Goal: Transaction & Acquisition: Purchase product/service

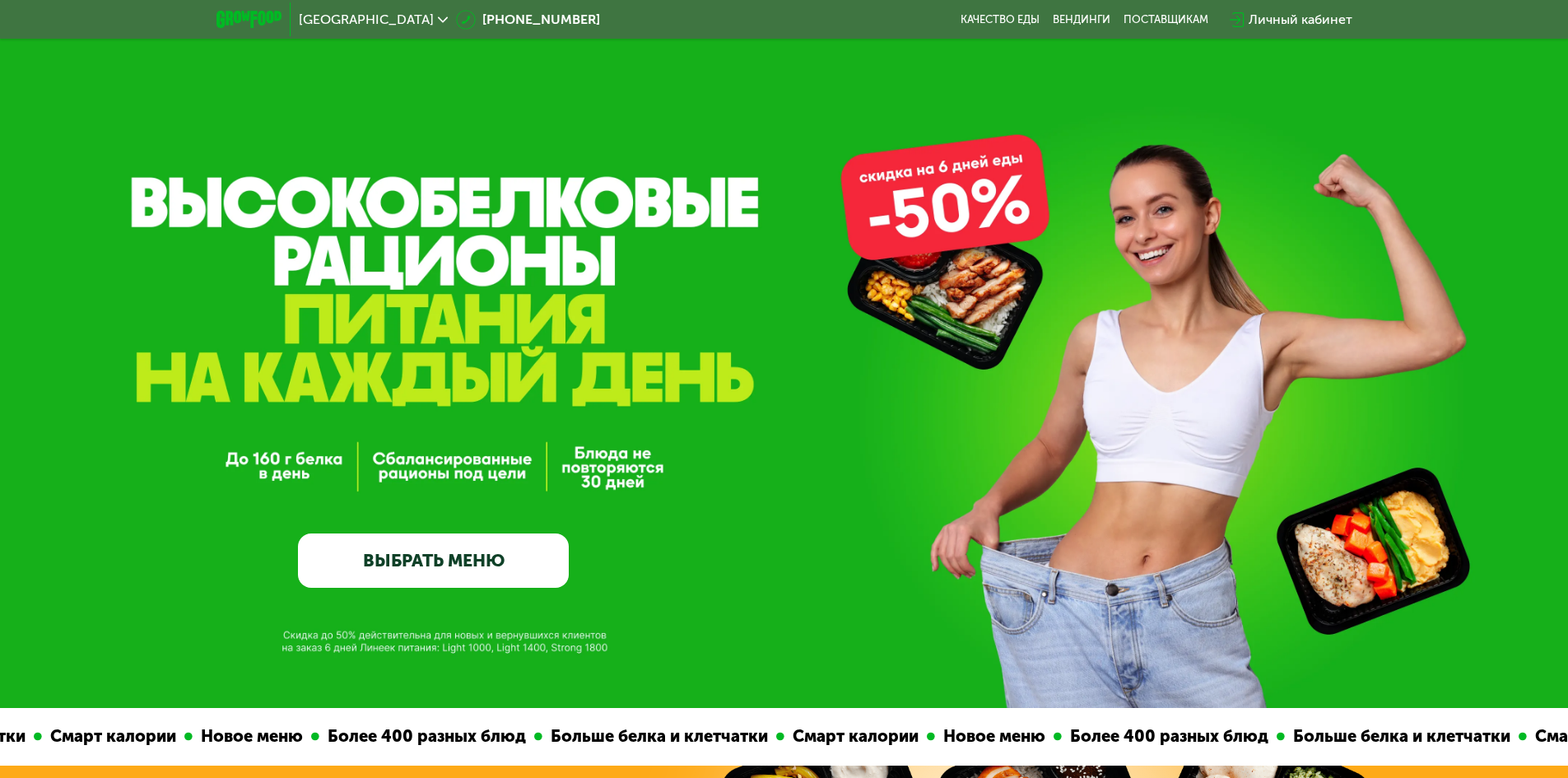
click at [415, 573] on link "ВЫБРАТЬ МЕНЮ" at bounding box center [433, 560] width 270 height 54
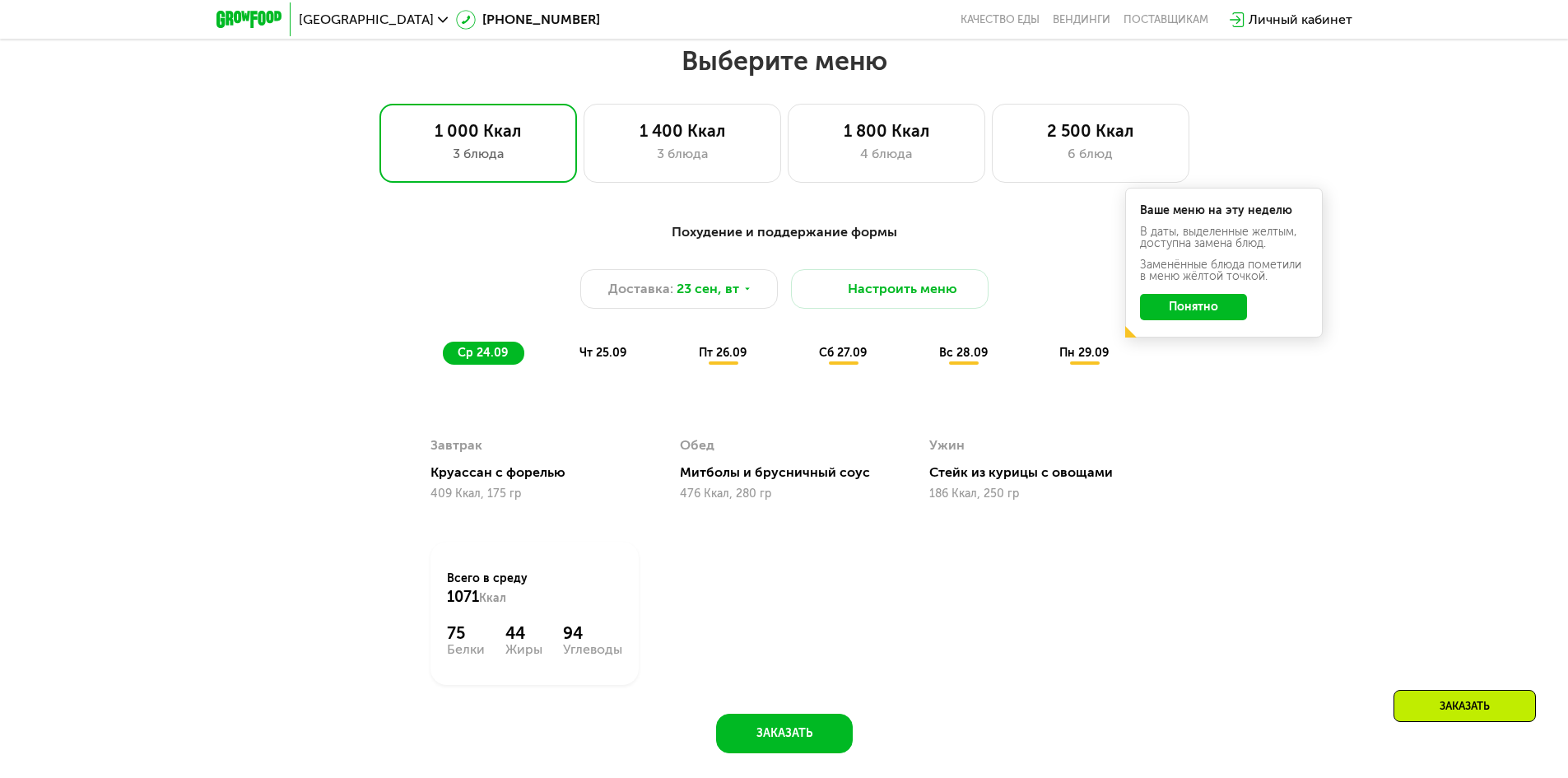
scroll to position [1365, 0]
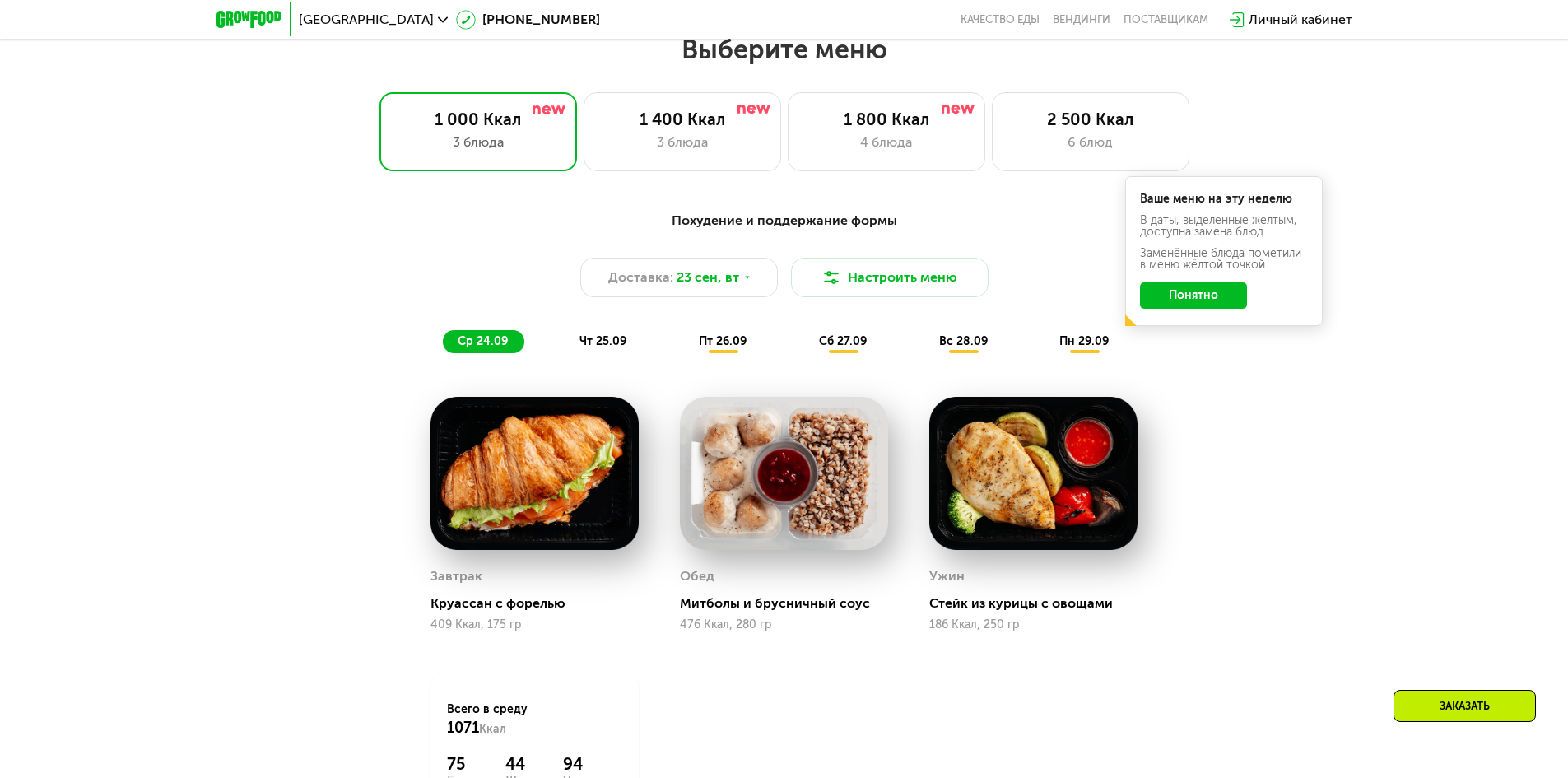
click at [1465, 708] on div "Заказать" at bounding box center [1465, 706] width 143 height 32
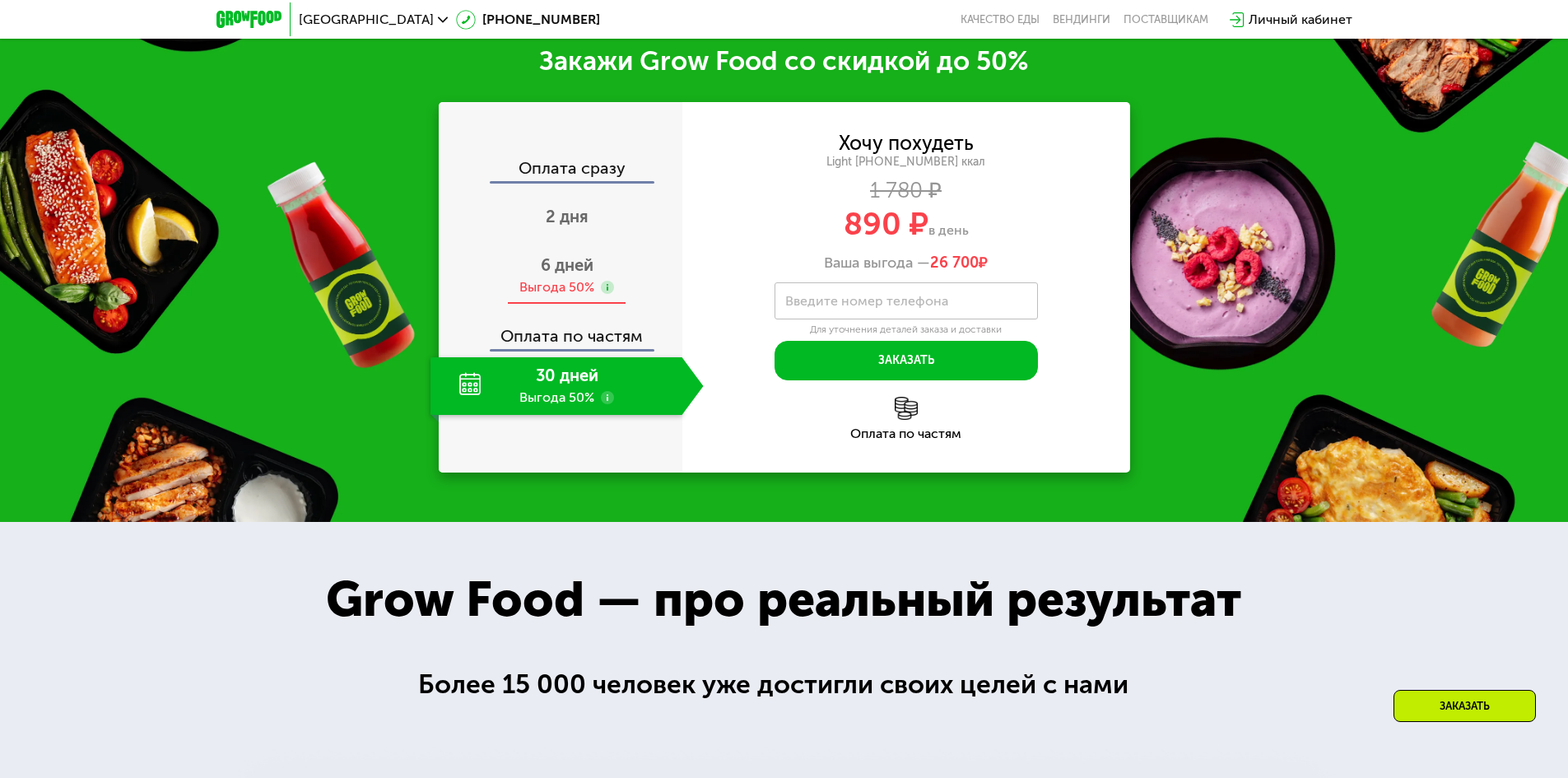
scroll to position [2297, 0]
click at [456, 24] on link "[PHONE_NUMBER]" at bounding box center [528, 20] width 144 height 20
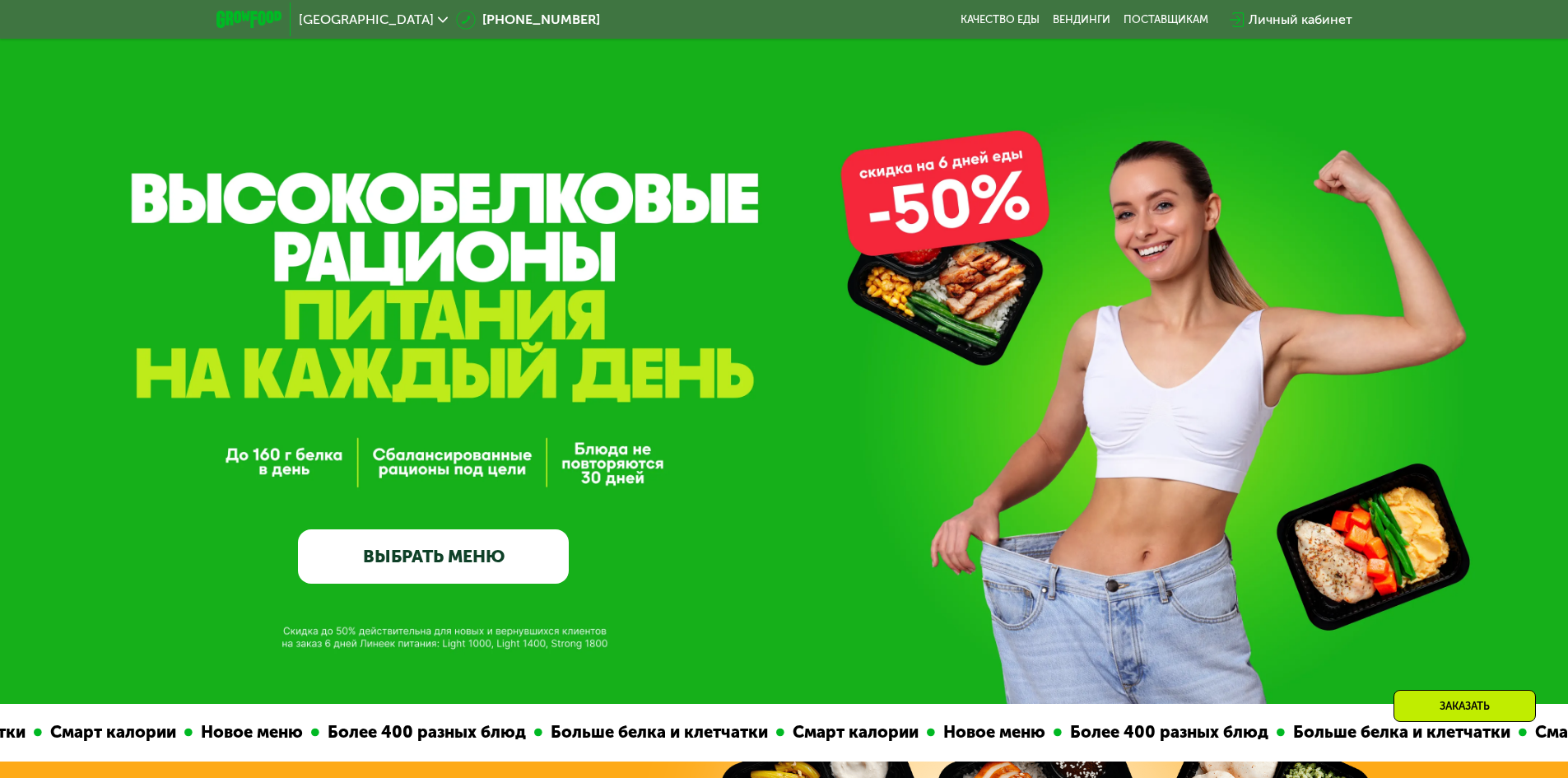
scroll to position [0, 0]
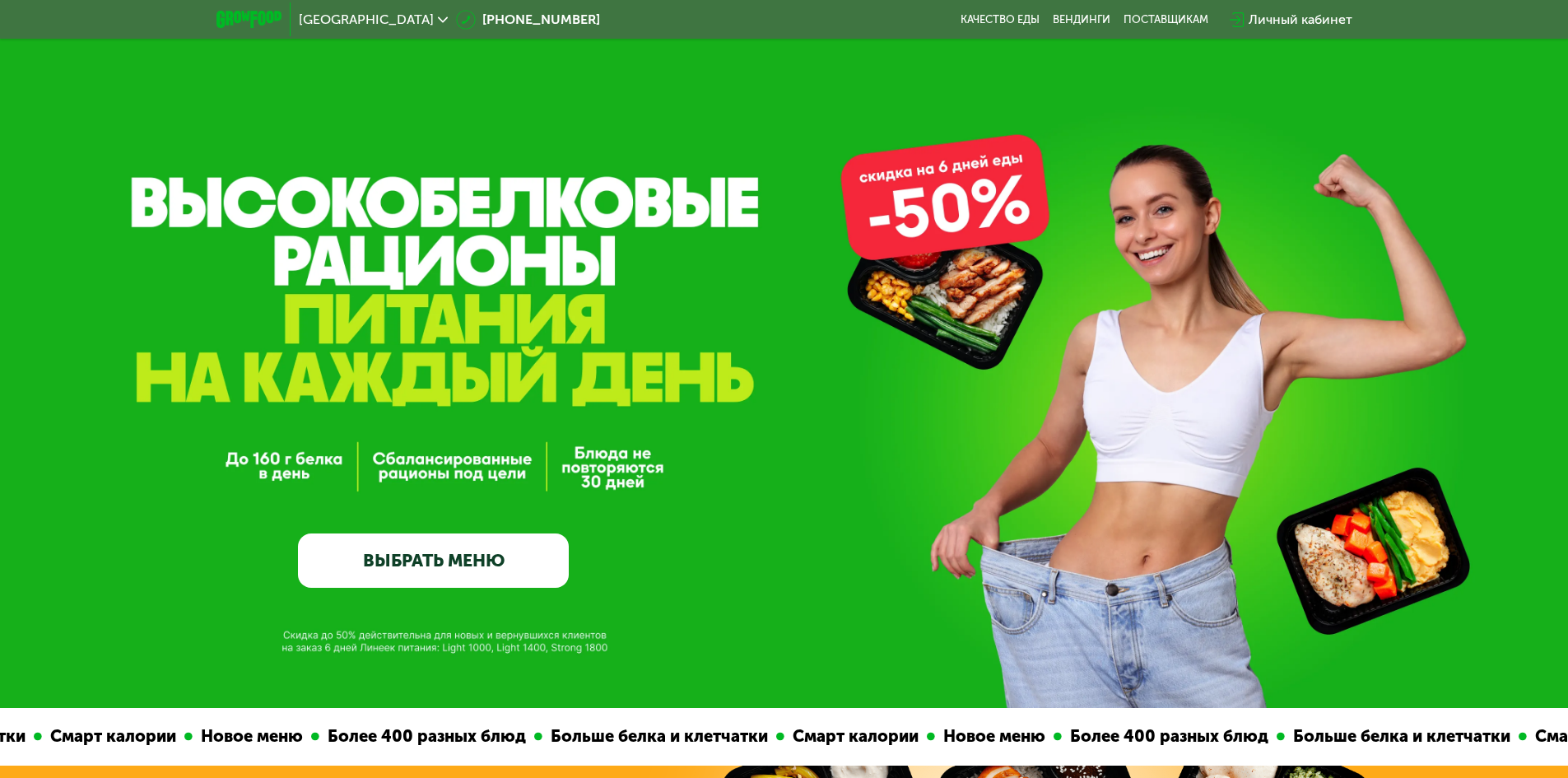
click at [154, 103] on div "GrowFood — доставка правильного питания ВЫБРАТЬ МЕНЮ" at bounding box center [784, 354] width 1568 height 709
click at [1296, 19] on div "Личный кабинет" at bounding box center [1299, 20] width 103 height 20
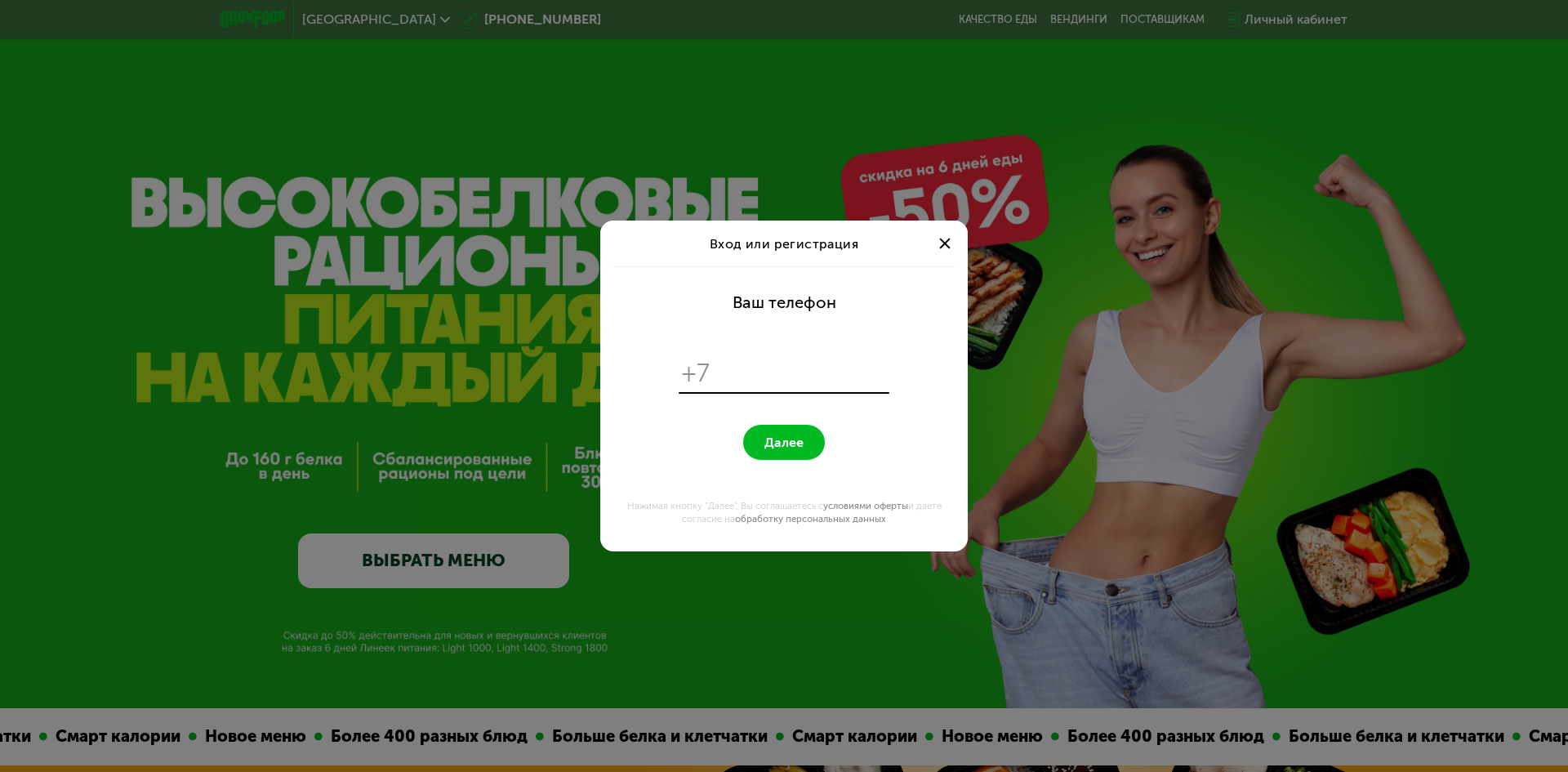
click at [949, 246] on span at bounding box center [945, 243] width 11 height 11
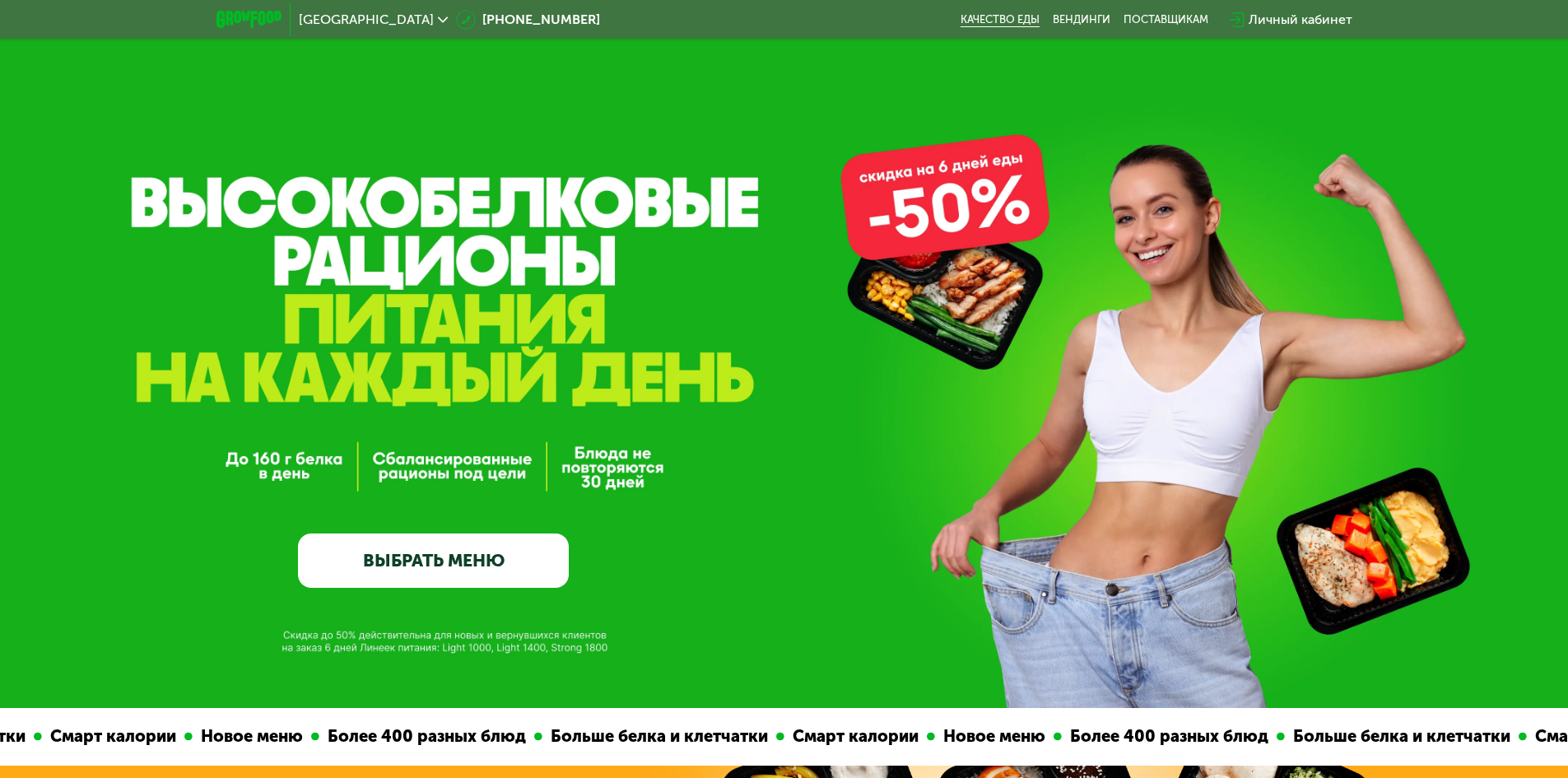
click at [991, 24] on link "Качество еды" at bounding box center [1000, 19] width 79 height 13
click at [1279, 14] on div "Личный кабинет" at bounding box center [1299, 20] width 103 height 20
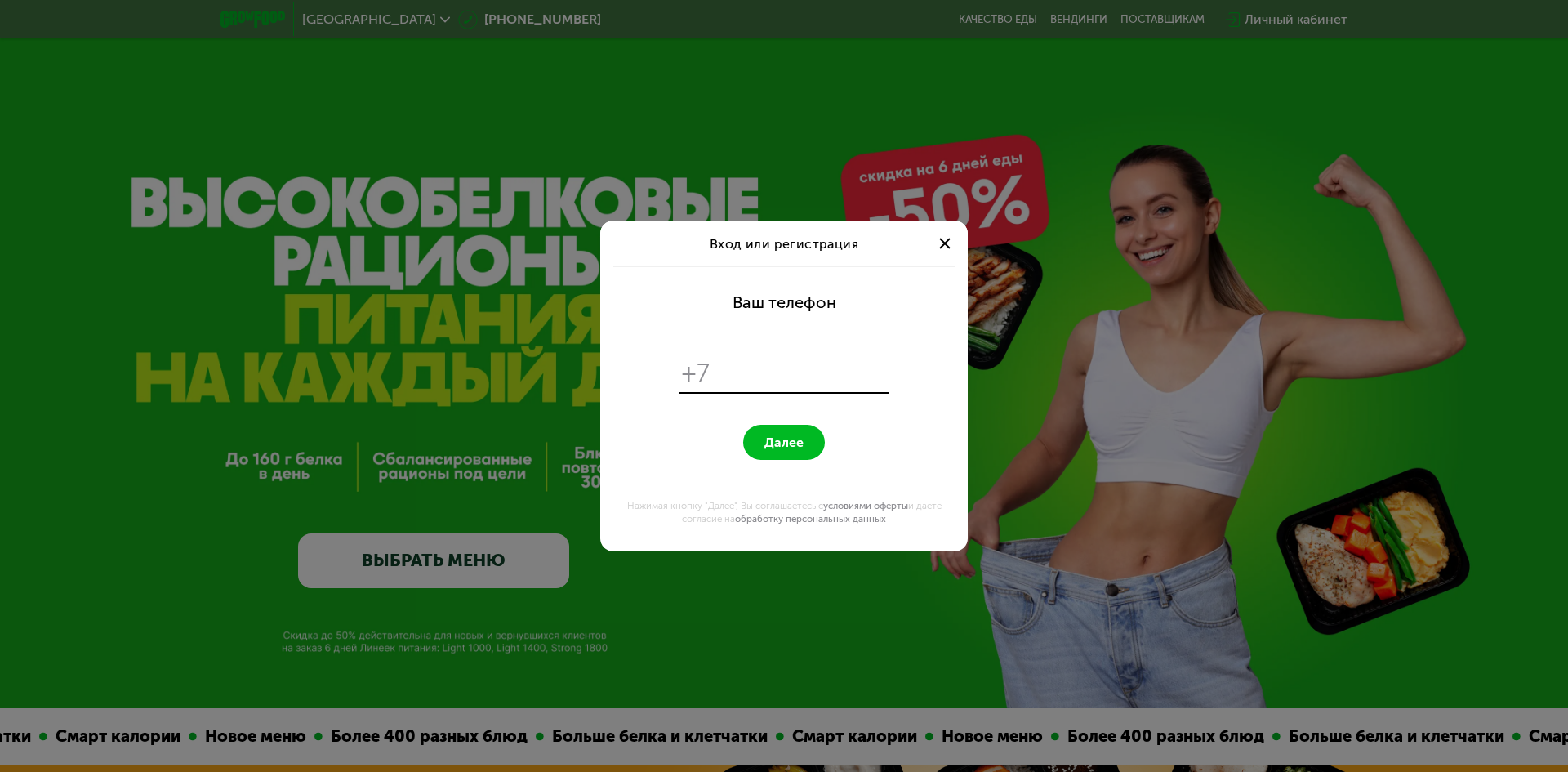
click at [795, 436] on span "Далее" at bounding box center [784, 442] width 39 height 15
click at [741, 360] on input "tel" at bounding box center [803, 373] width 168 height 31
click at [950, 242] on div at bounding box center [945, 244] width 20 height 20
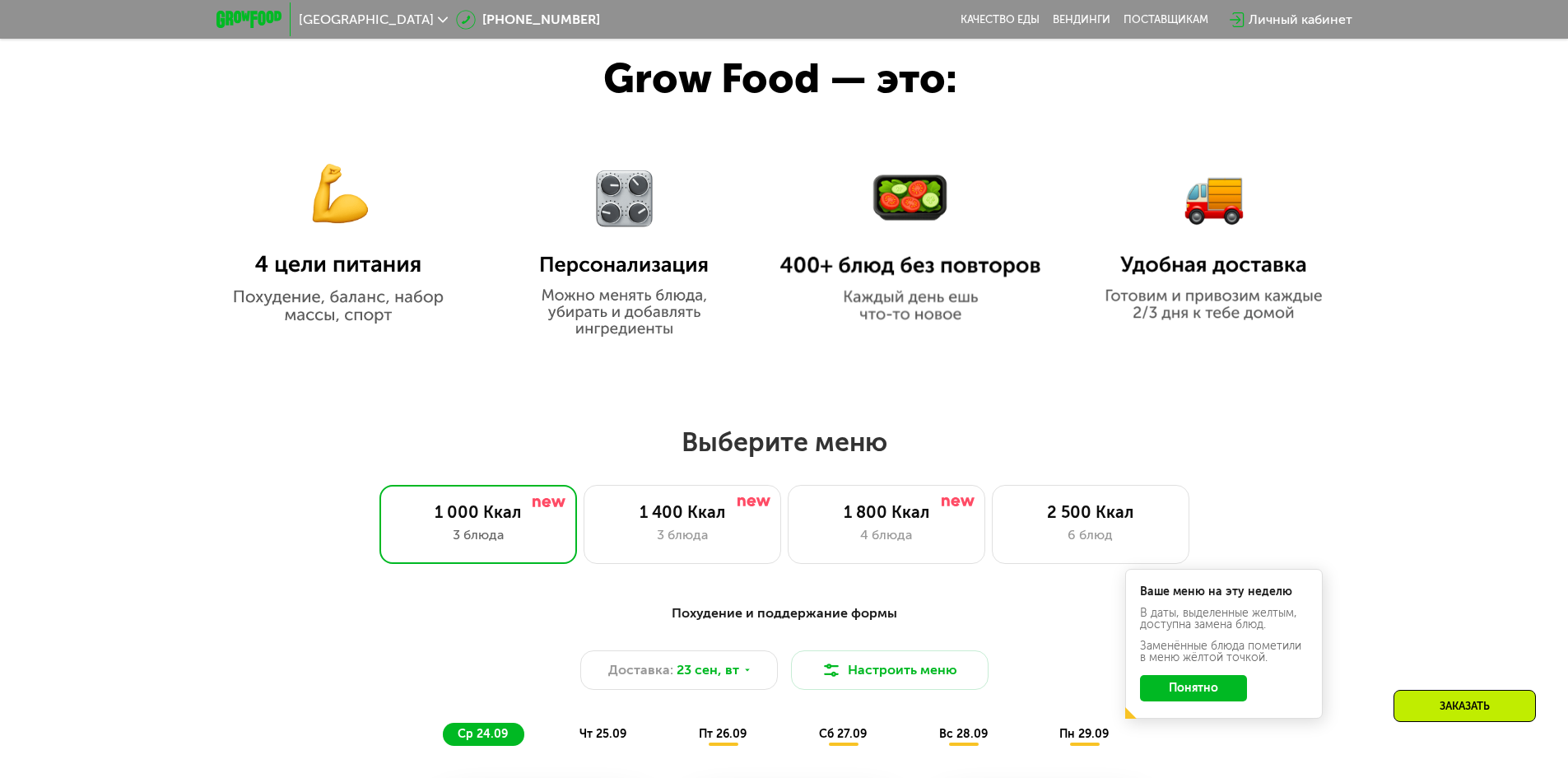
scroll to position [988, 0]
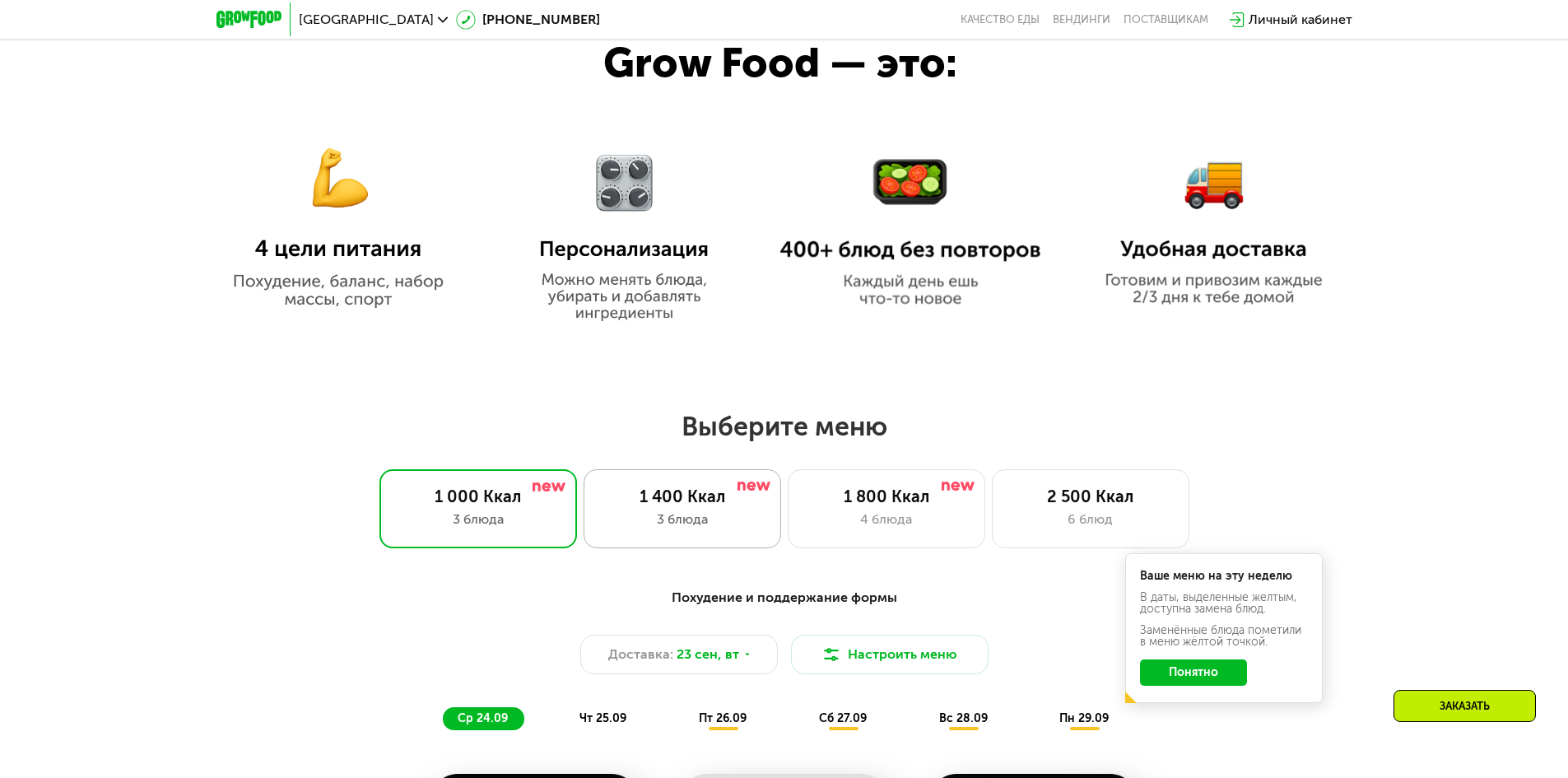
click at [683, 536] on div "1 400 Ккал 3 блюда" at bounding box center [683, 508] width 197 height 79
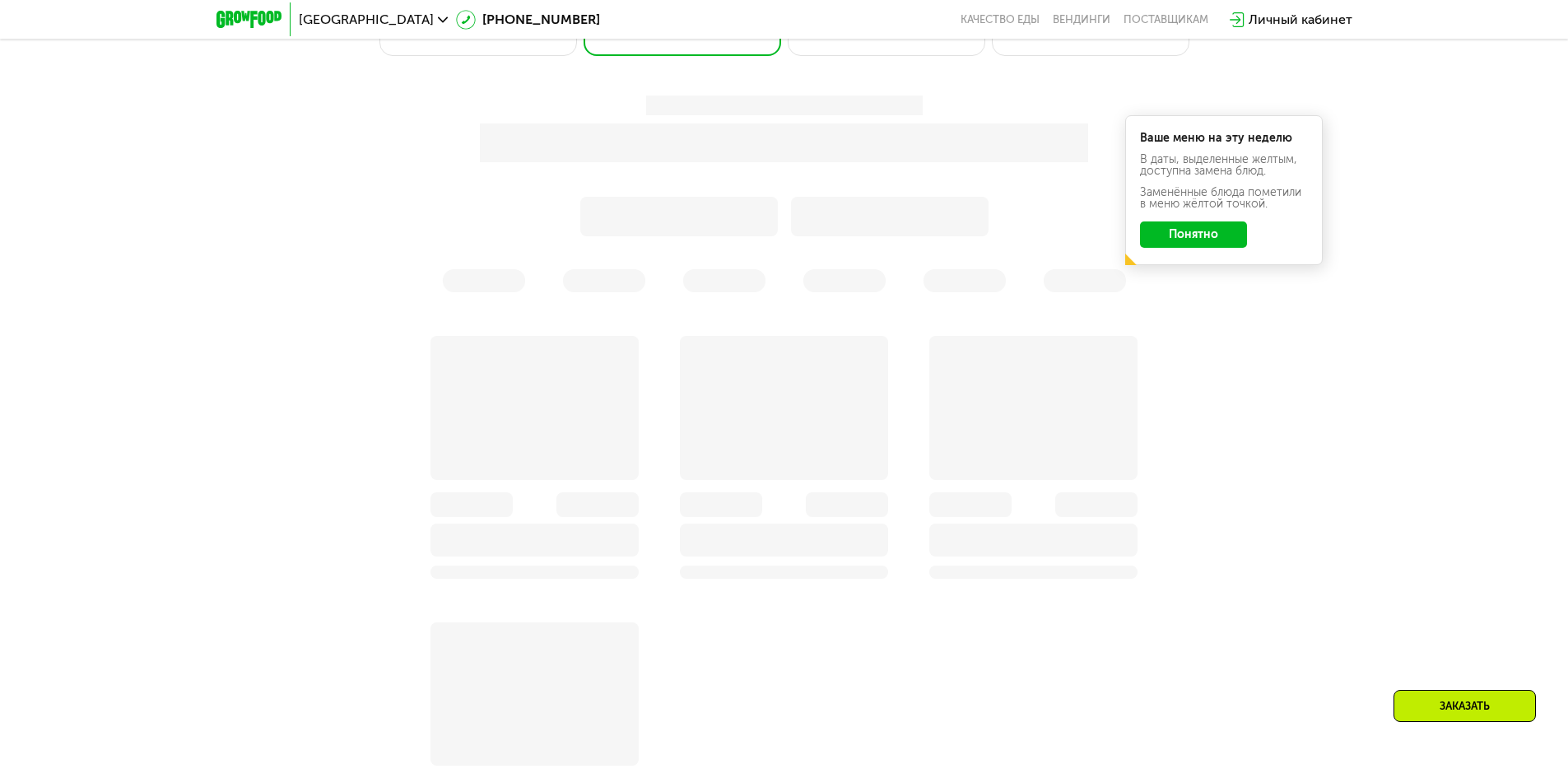
scroll to position [1071, 0]
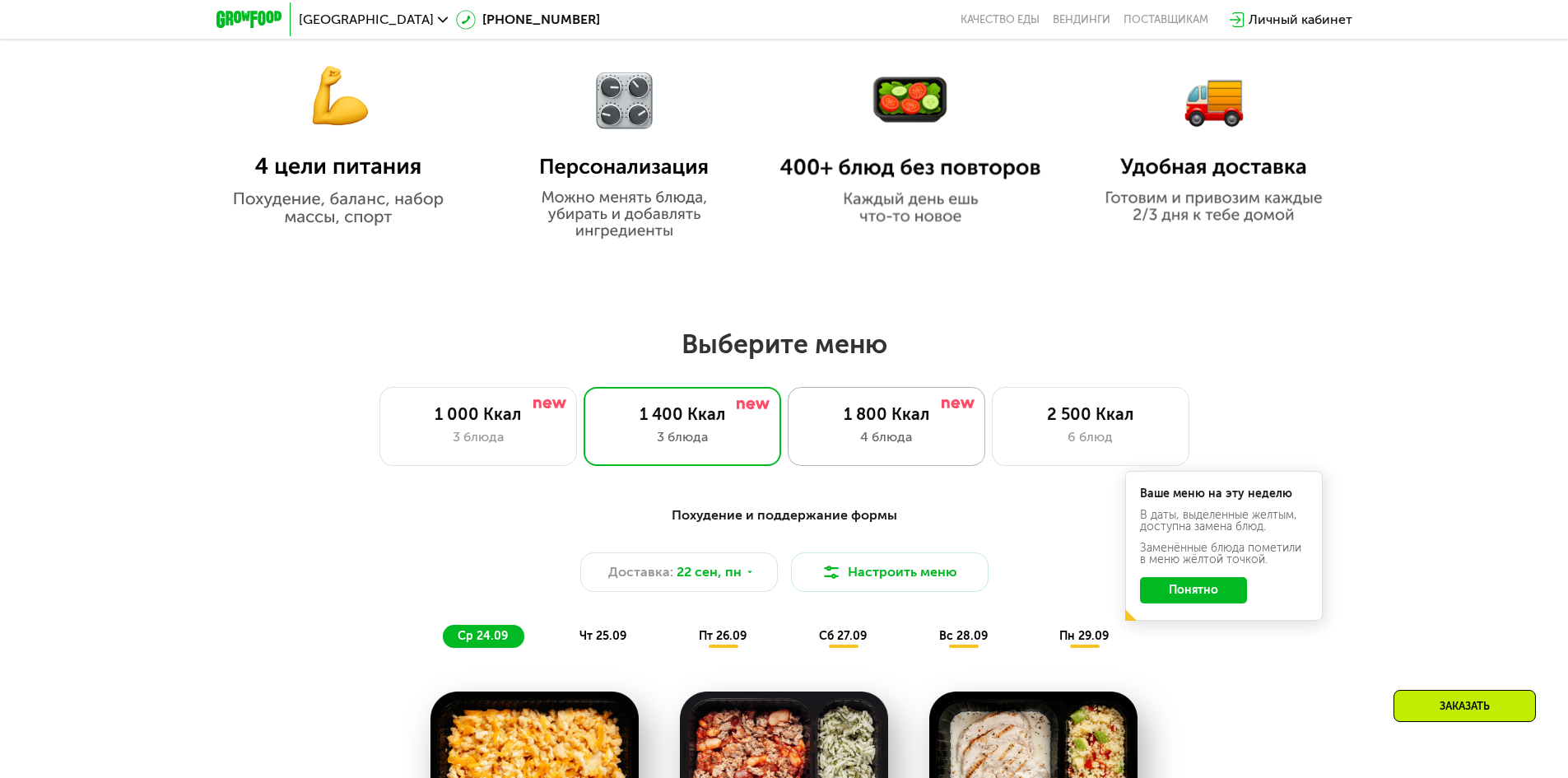
click at [886, 398] on div "1 800 Ккал 4 блюда" at bounding box center [886, 426] width 197 height 79
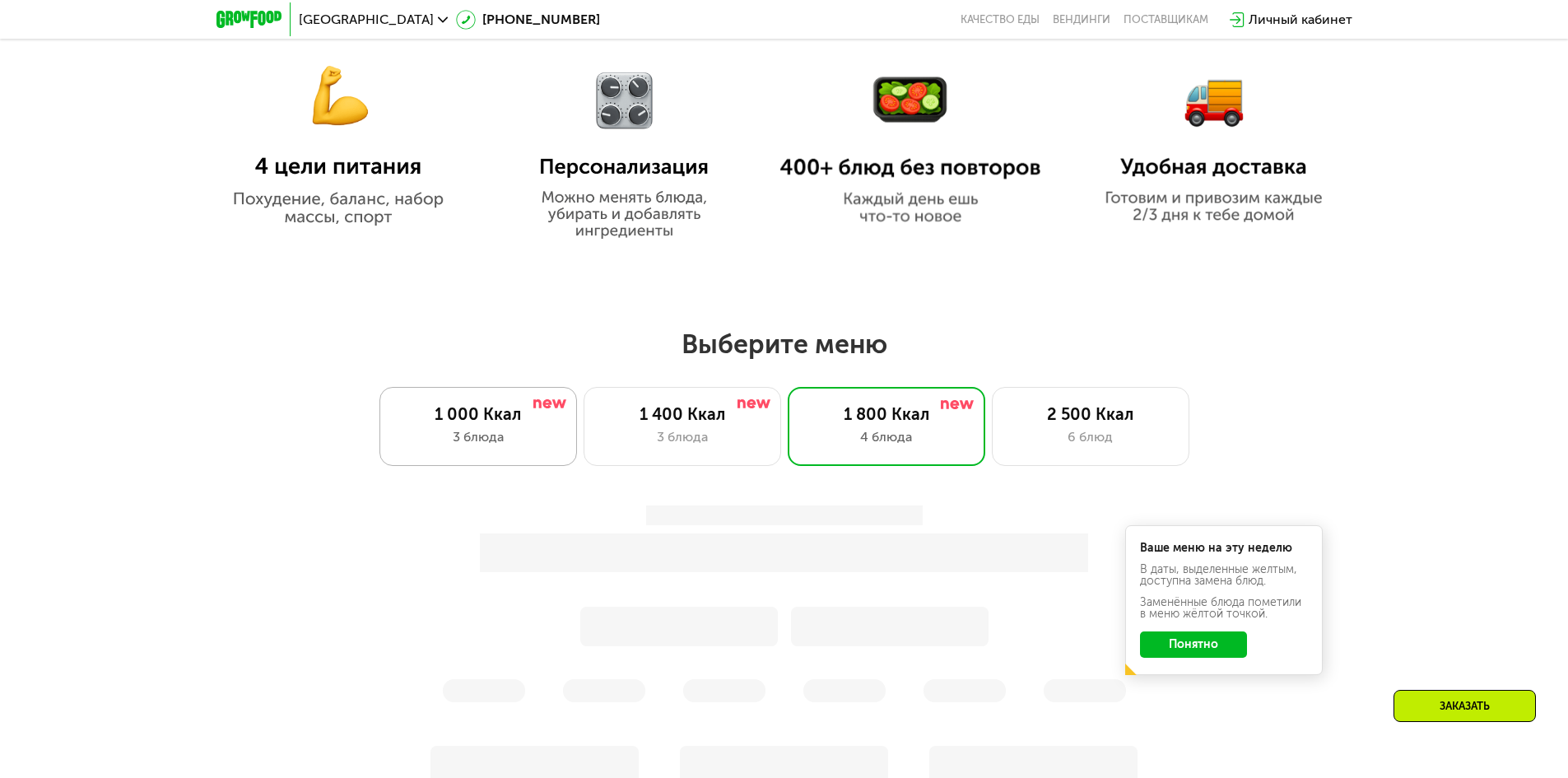
click at [494, 437] on div "3 блюда" at bounding box center [478, 437] width 163 height 20
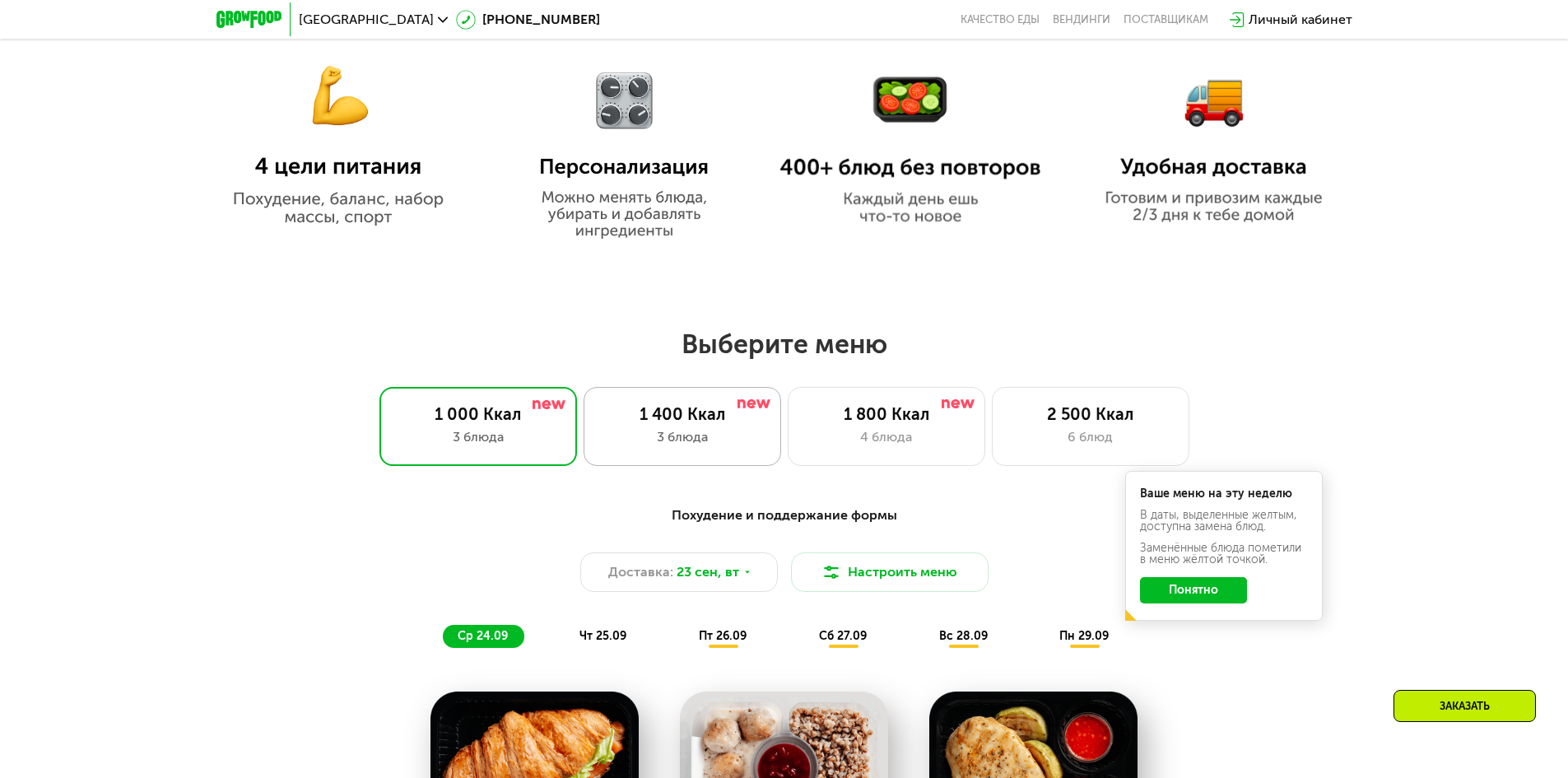
click at [680, 419] on div "1 400 Ккал" at bounding box center [682, 414] width 163 height 20
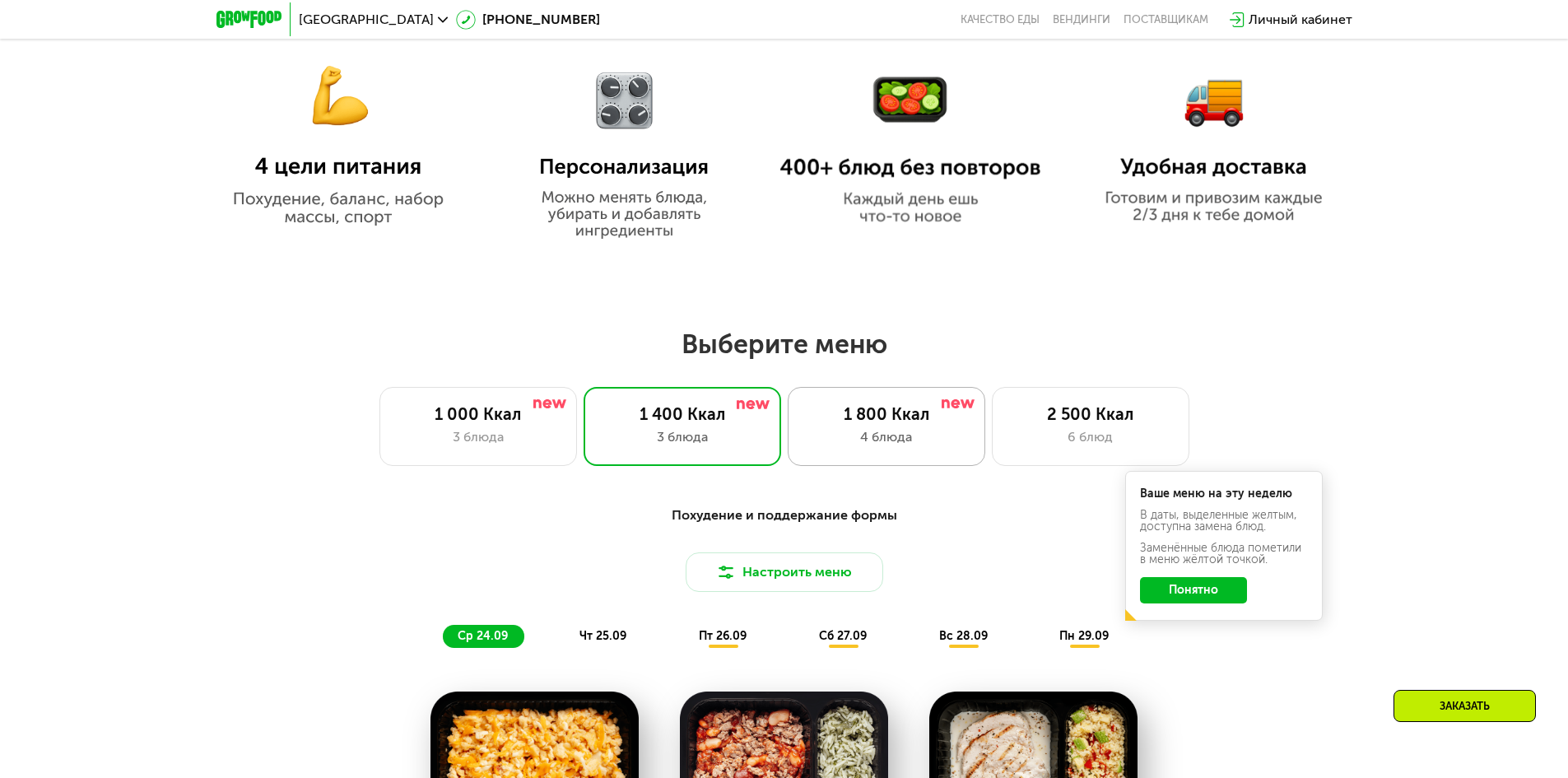
click at [831, 424] on div "1 800 Ккал" at bounding box center [886, 414] width 163 height 20
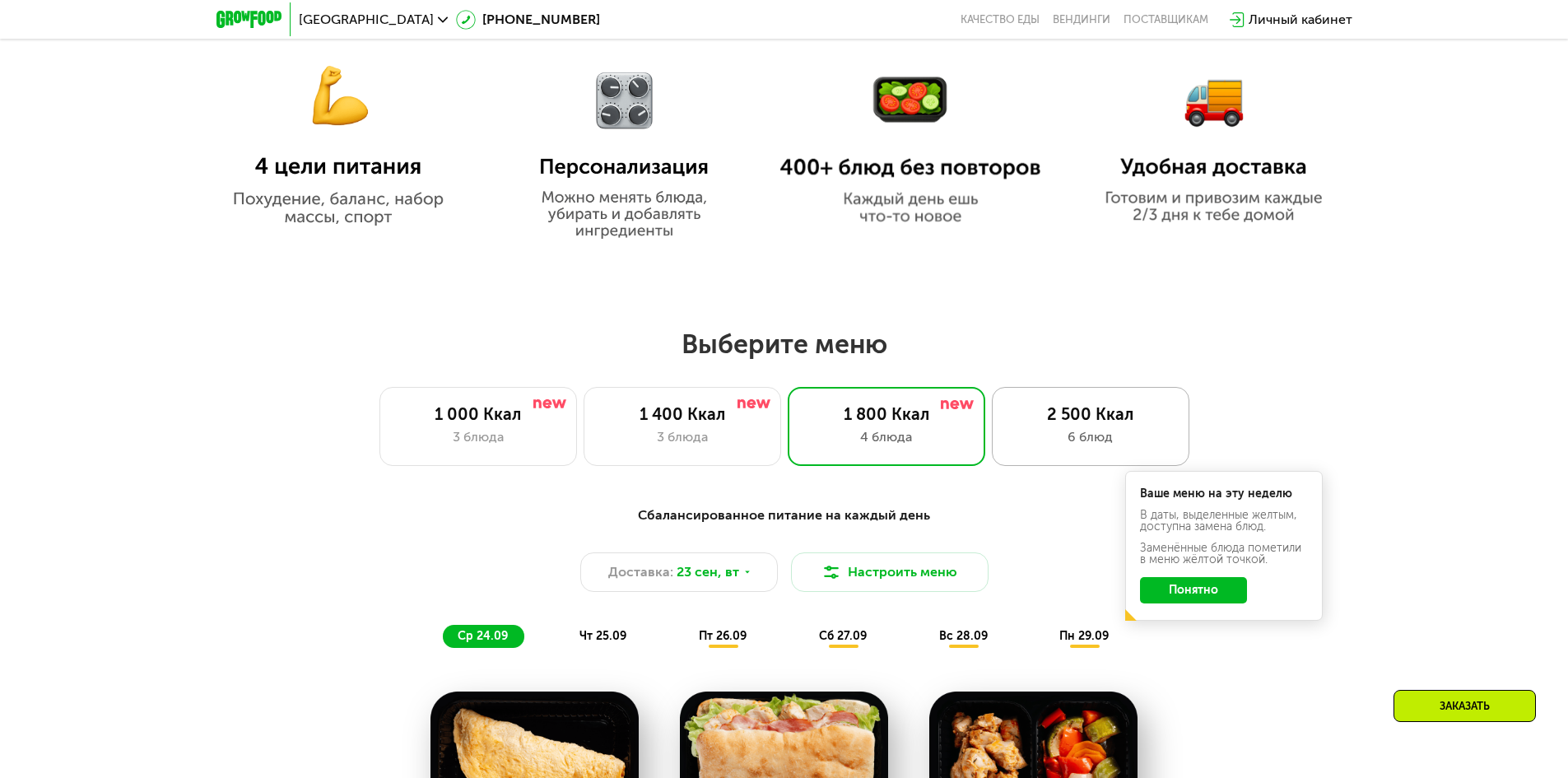
click at [999, 418] on div "2 500 Ккал 6 блюд" at bounding box center [1090, 426] width 197 height 79
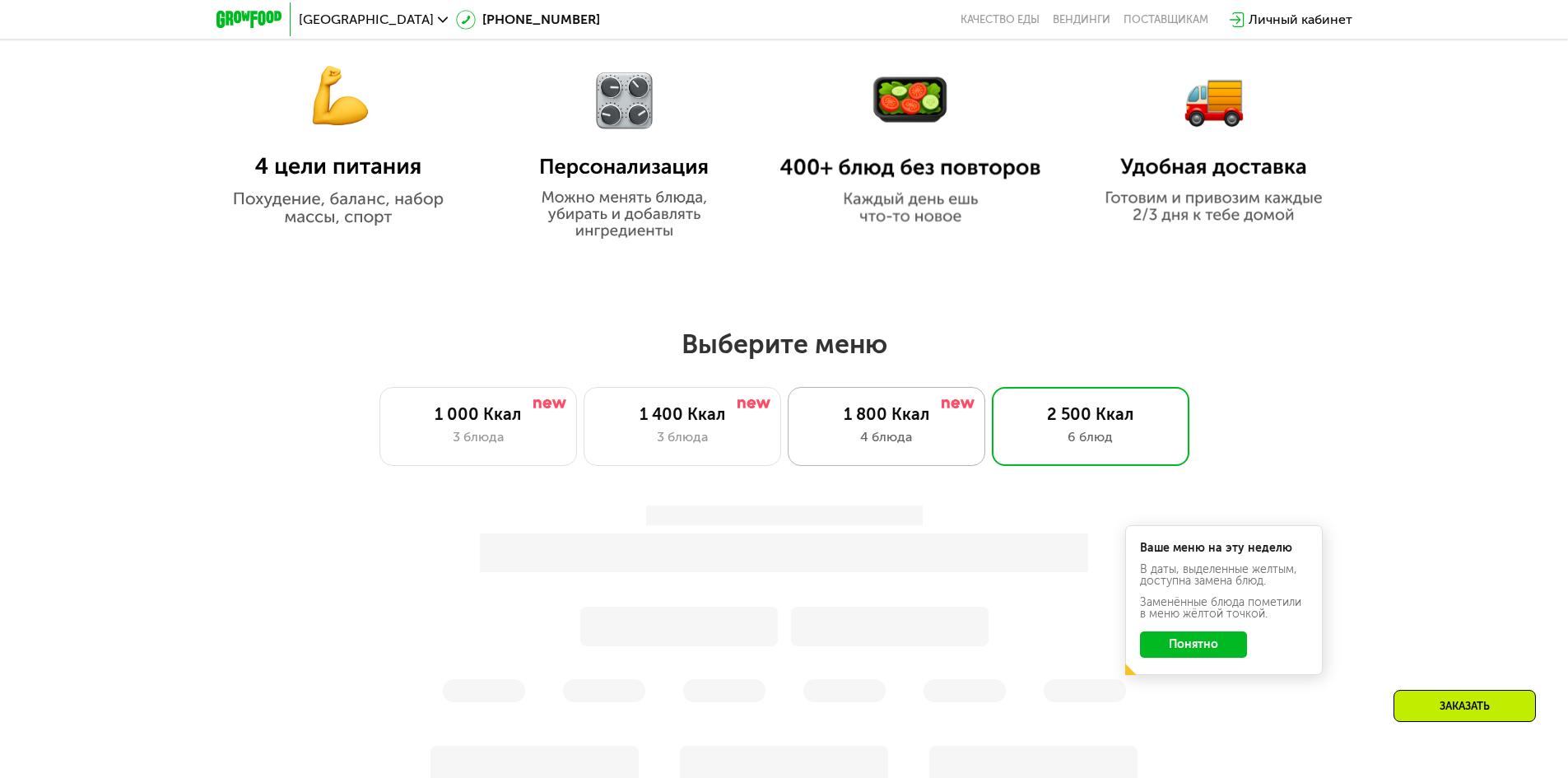
click at [840, 442] on div "4 блюда" at bounding box center [886, 437] width 163 height 20
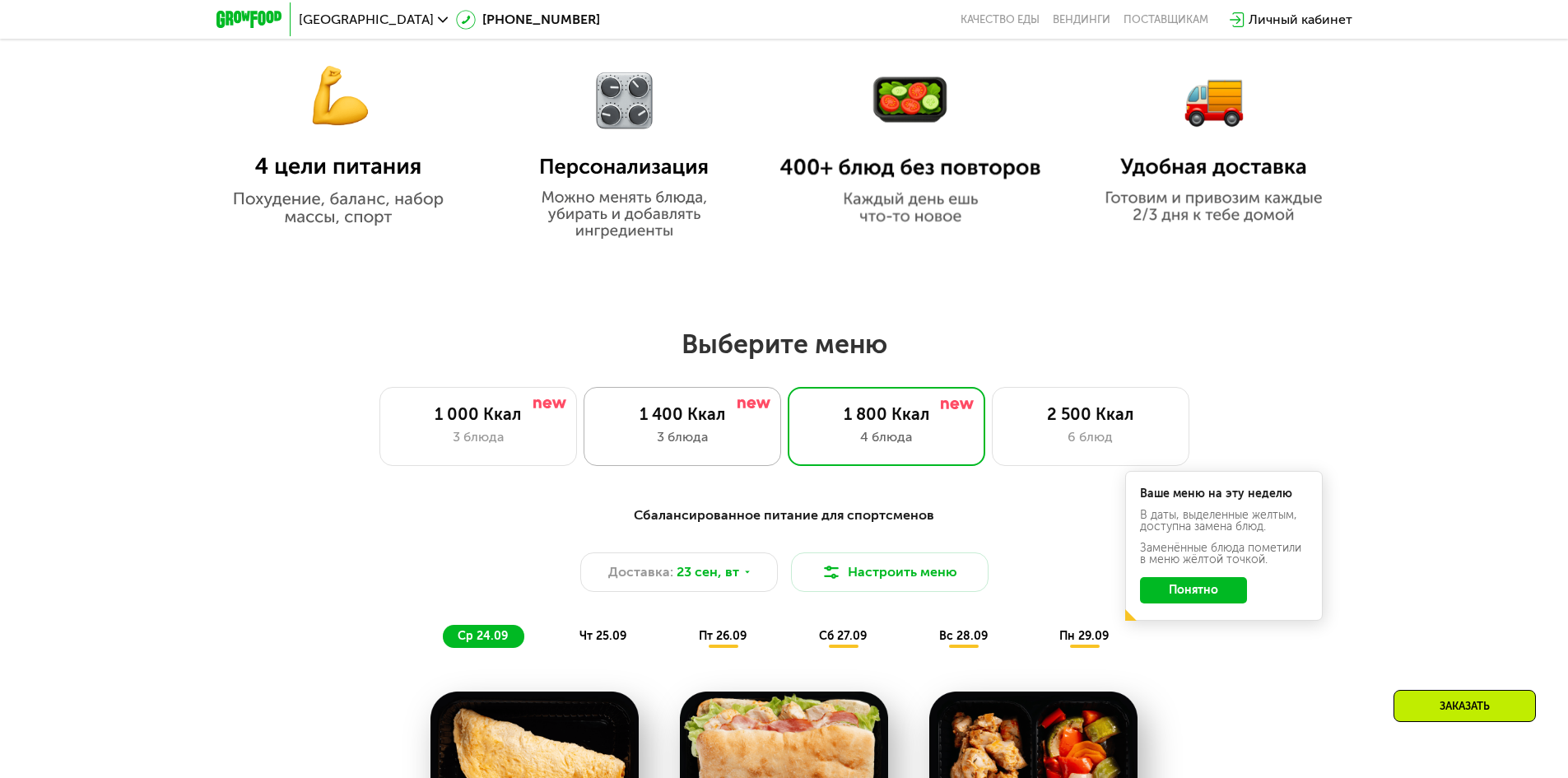
click at [708, 453] on div "1 400 Ккал 3 блюда" at bounding box center [683, 426] width 197 height 79
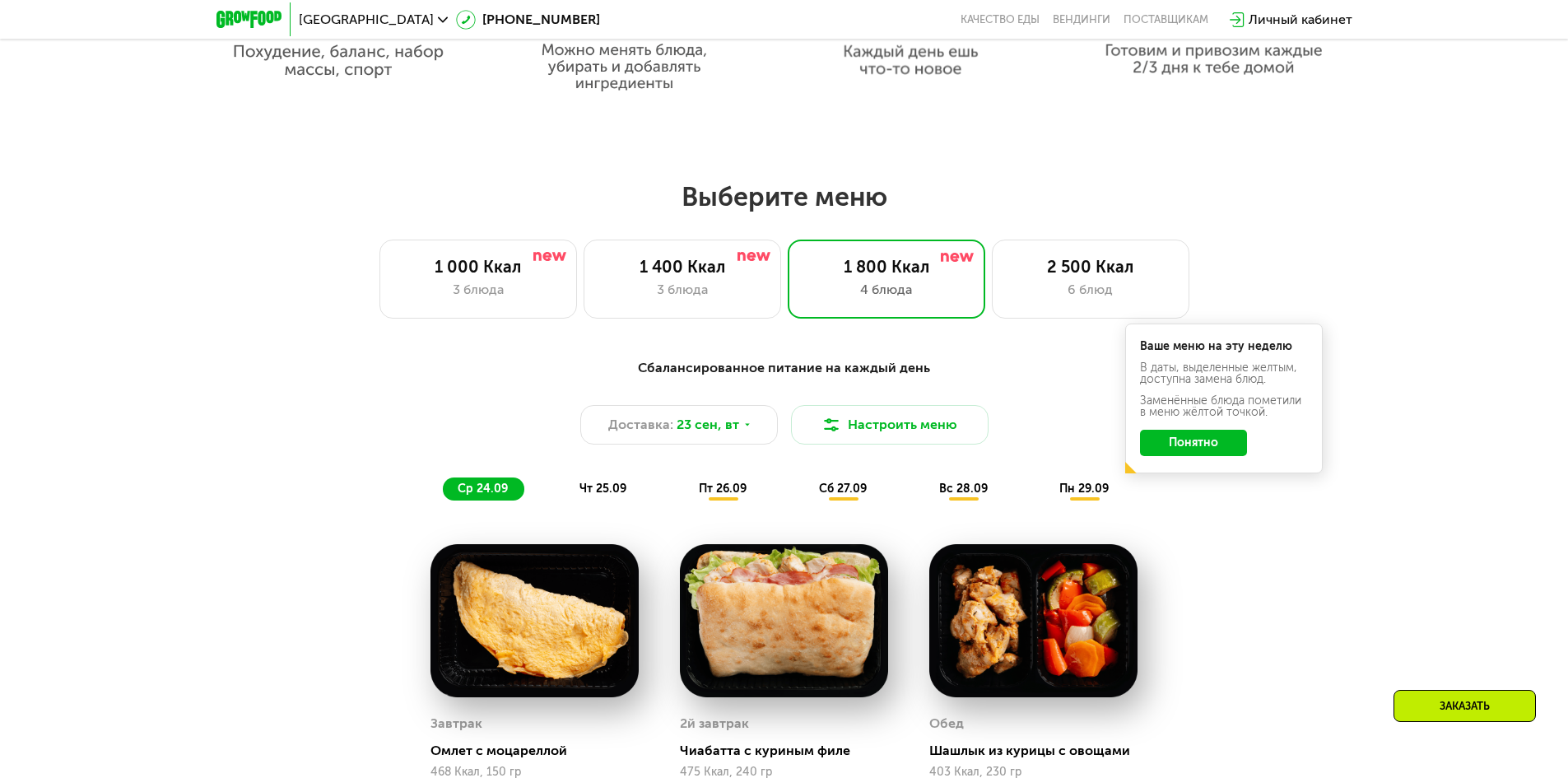
scroll to position [1235, 0]
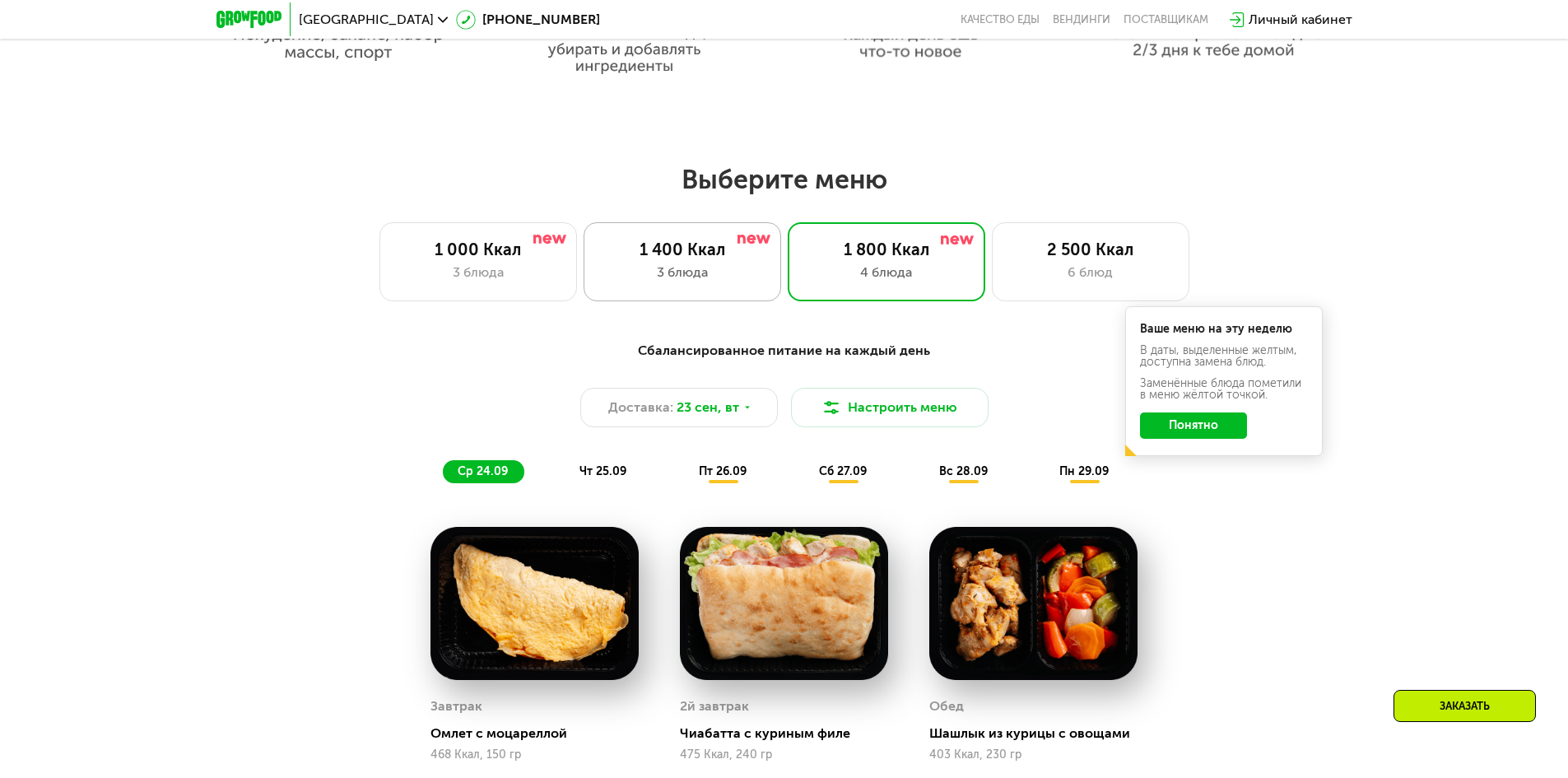
click at [669, 271] on div "3 блюда" at bounding box center [682, 272] width 163 height 20
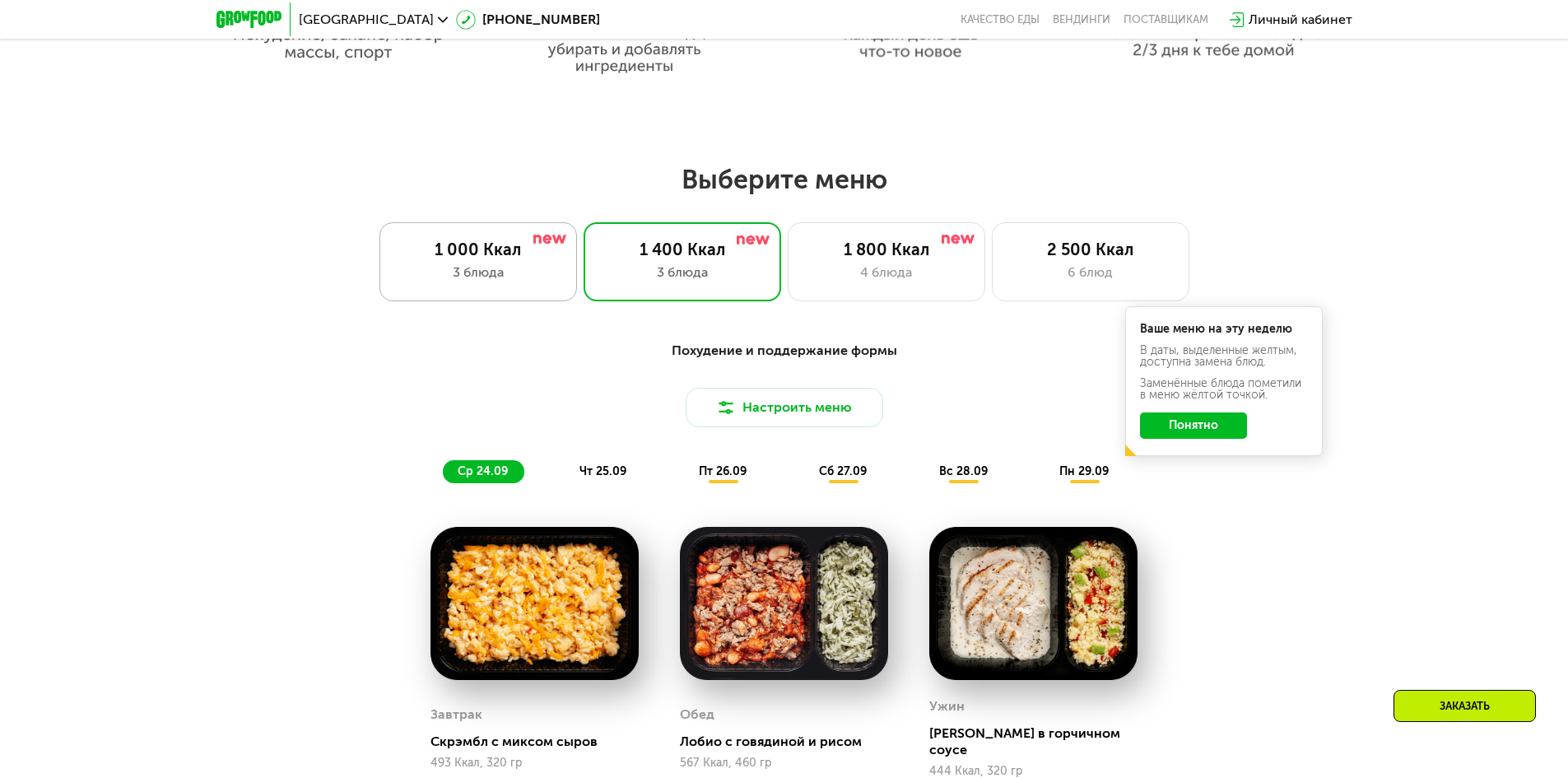
click at [444, 290] on div "1 000 Ккал 3 блюда" at bounding box center [478, 261] width 197 height 79
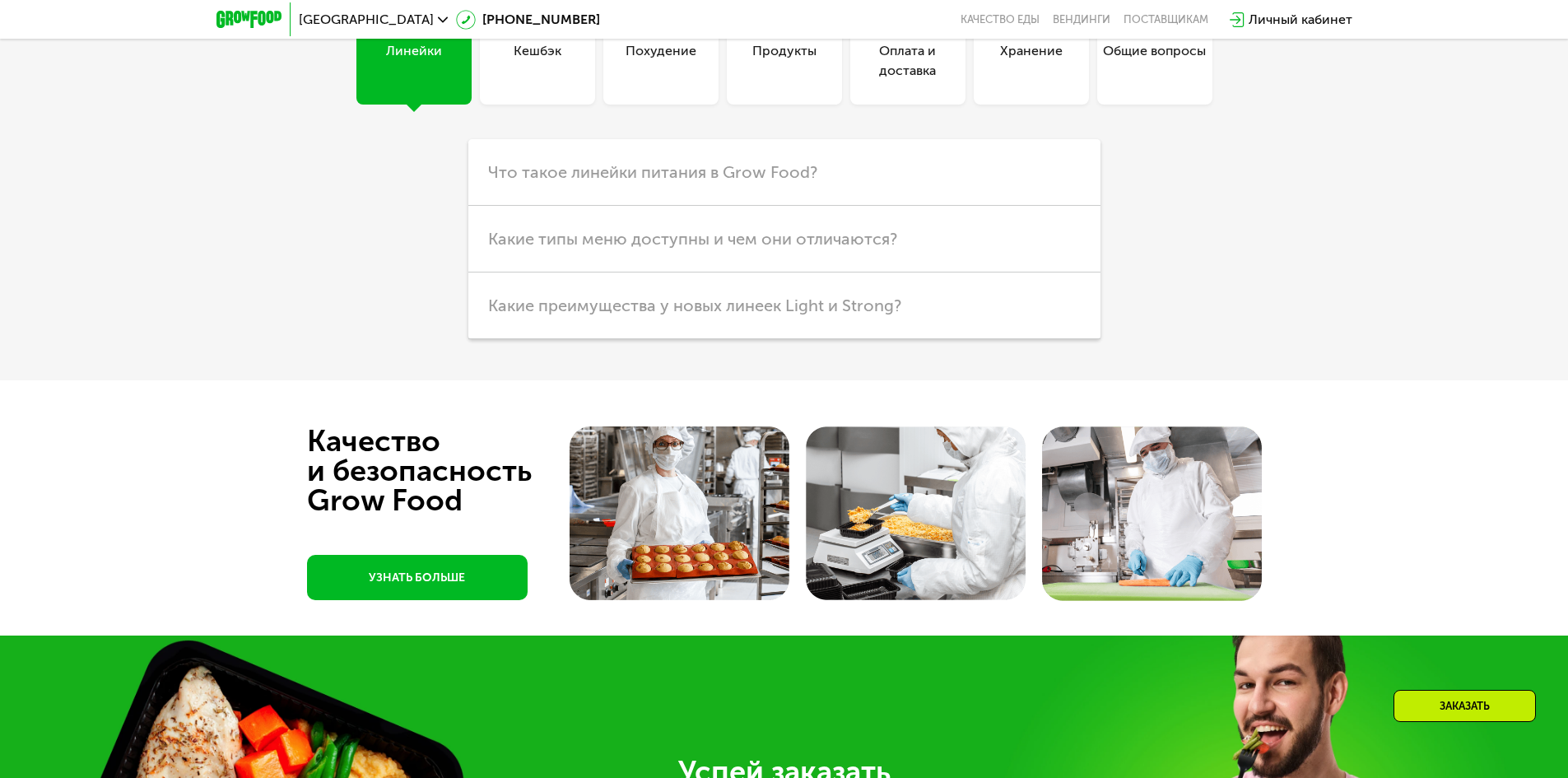
scroll to position [4528, 0]
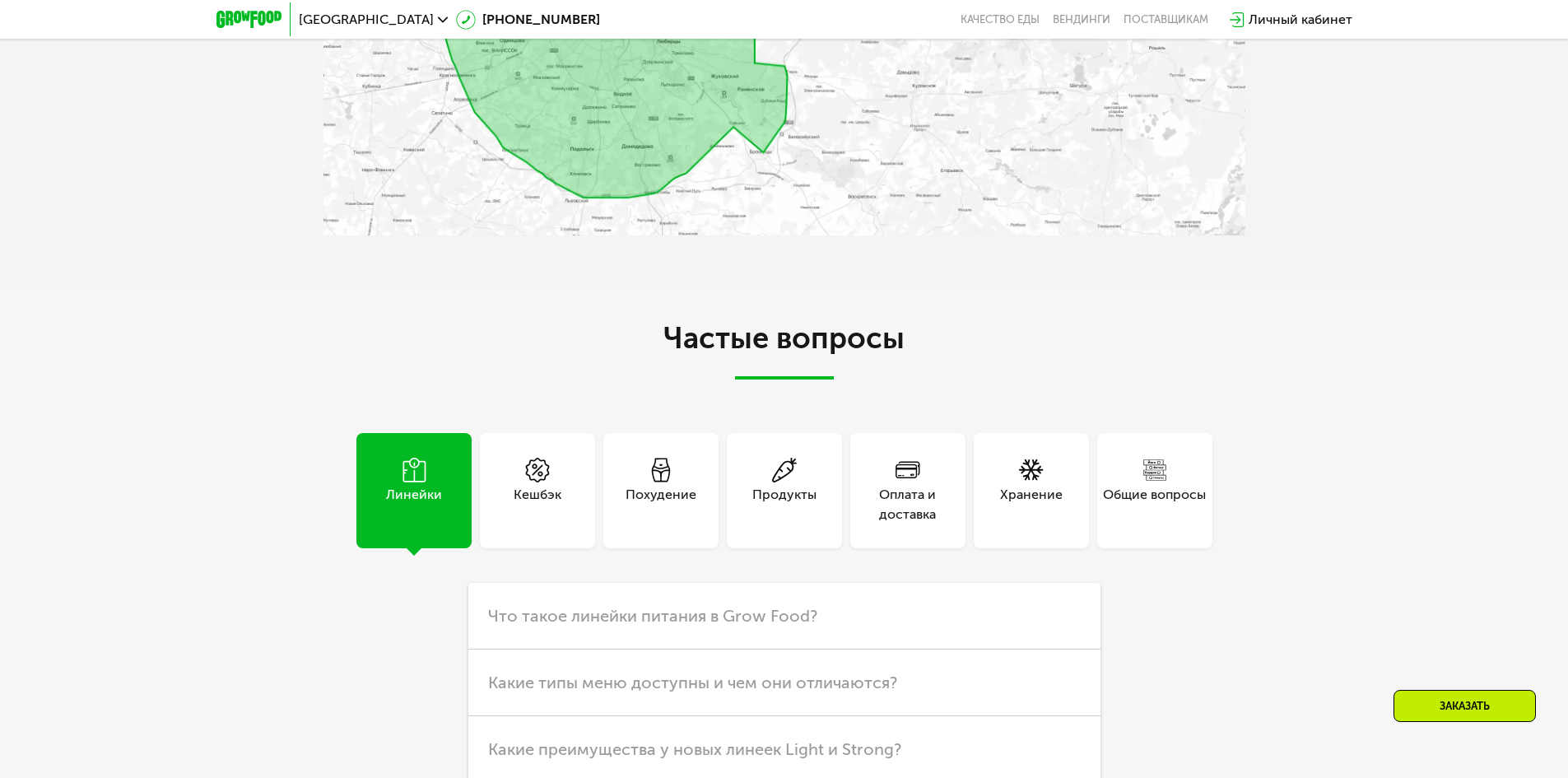
click at [542, 505] on div "Кешбэк" at bounding box center [537, 504] width 48 height 39
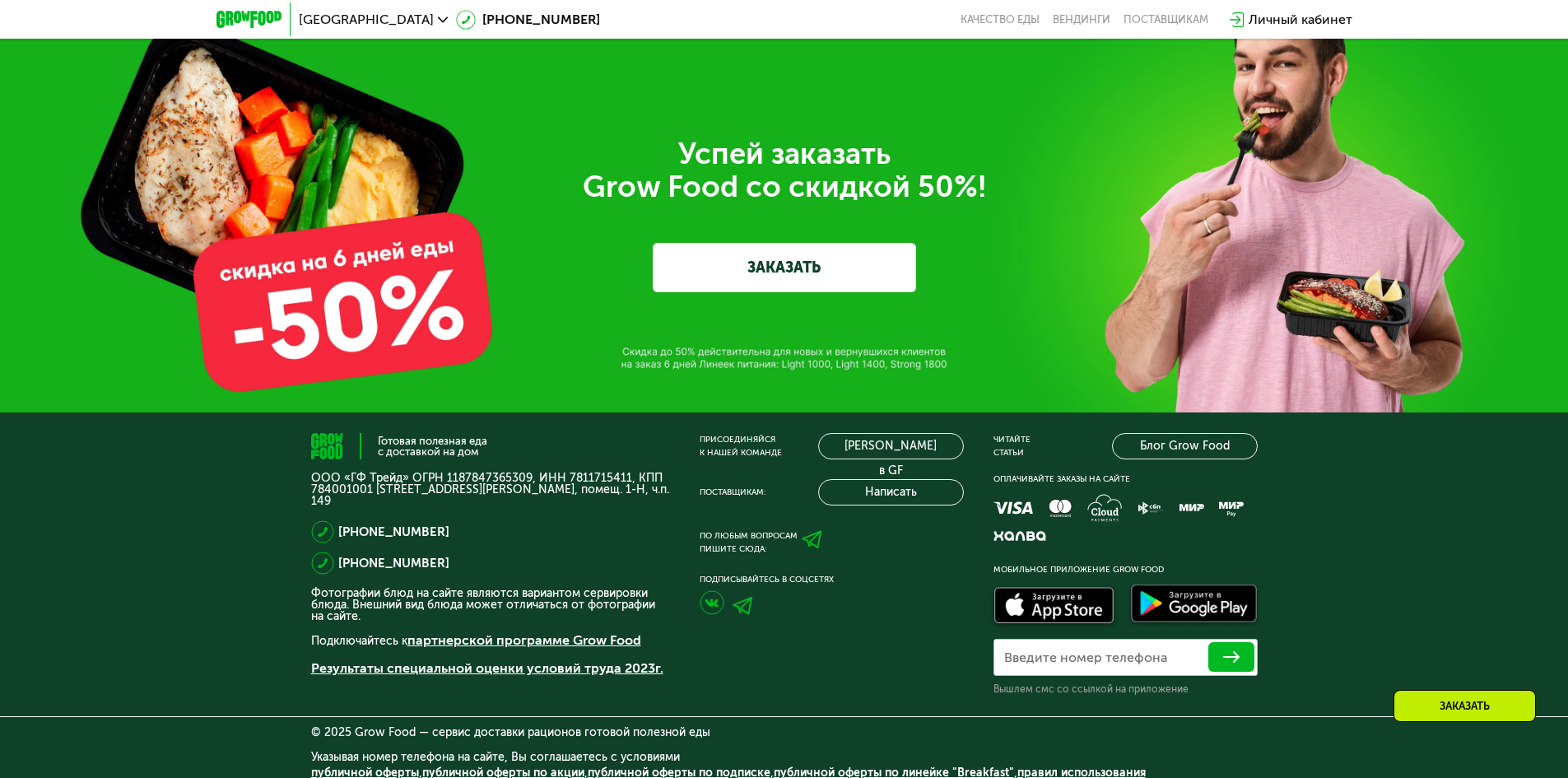
scroll to position [5761, 0]
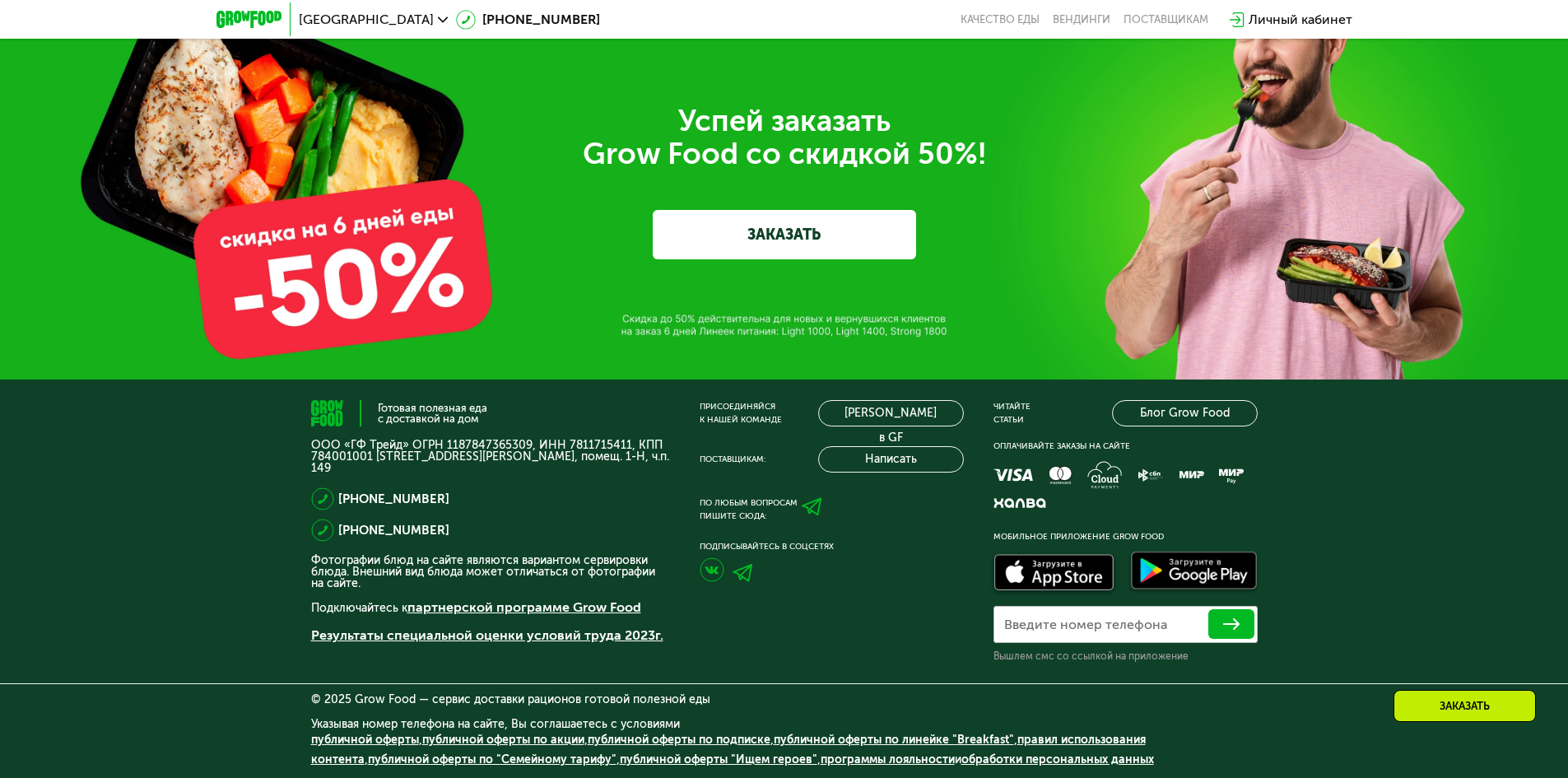
click at [1109, 620] on label "Введите номер телефона" at bounding box center [1086, 624] width 163 height 9
click at [1109, 618] on input "Введите номер телефона" at bounding box center [1125, 624] width 264 height 37
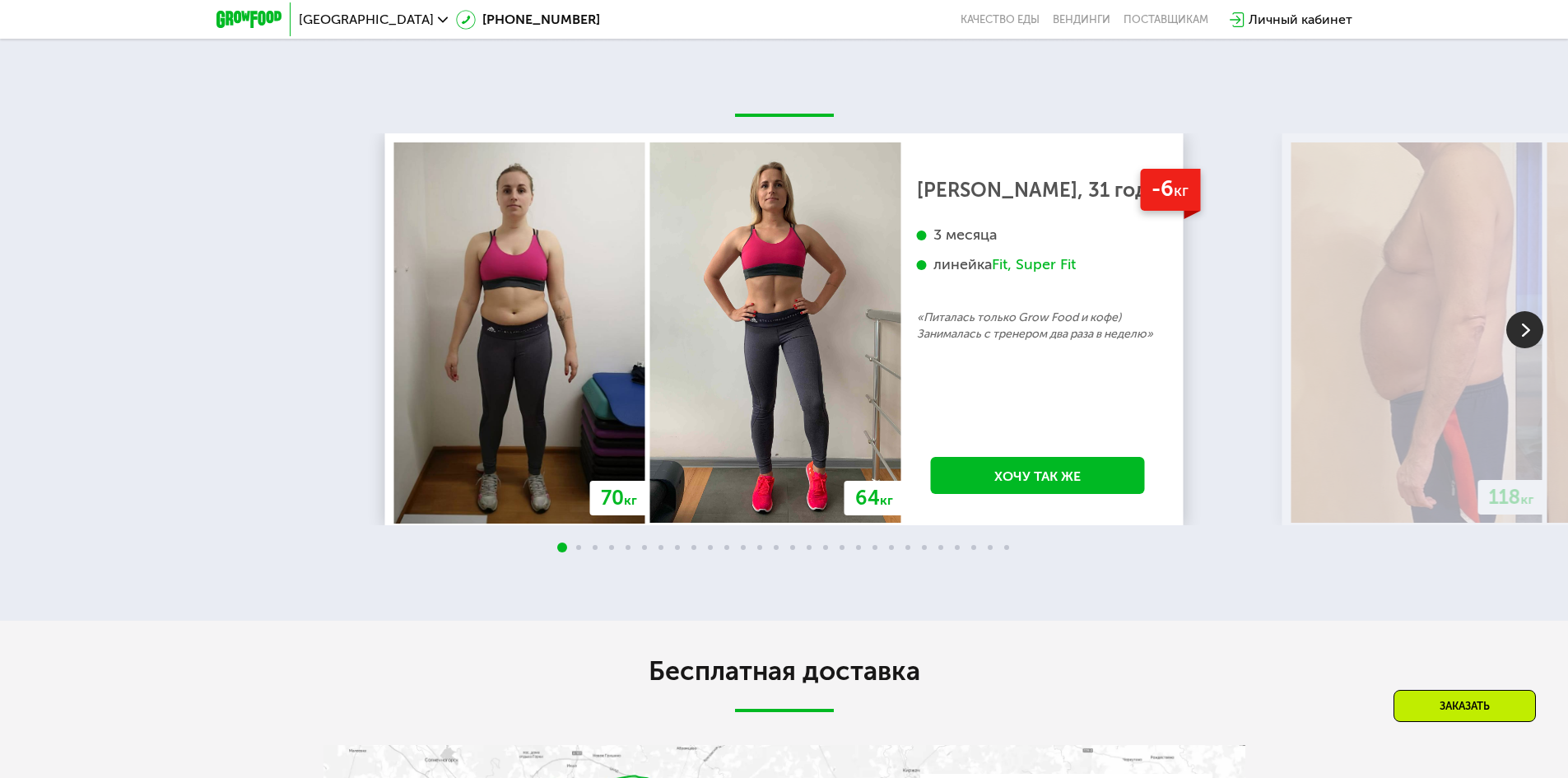
scroll to position [3539, 0]
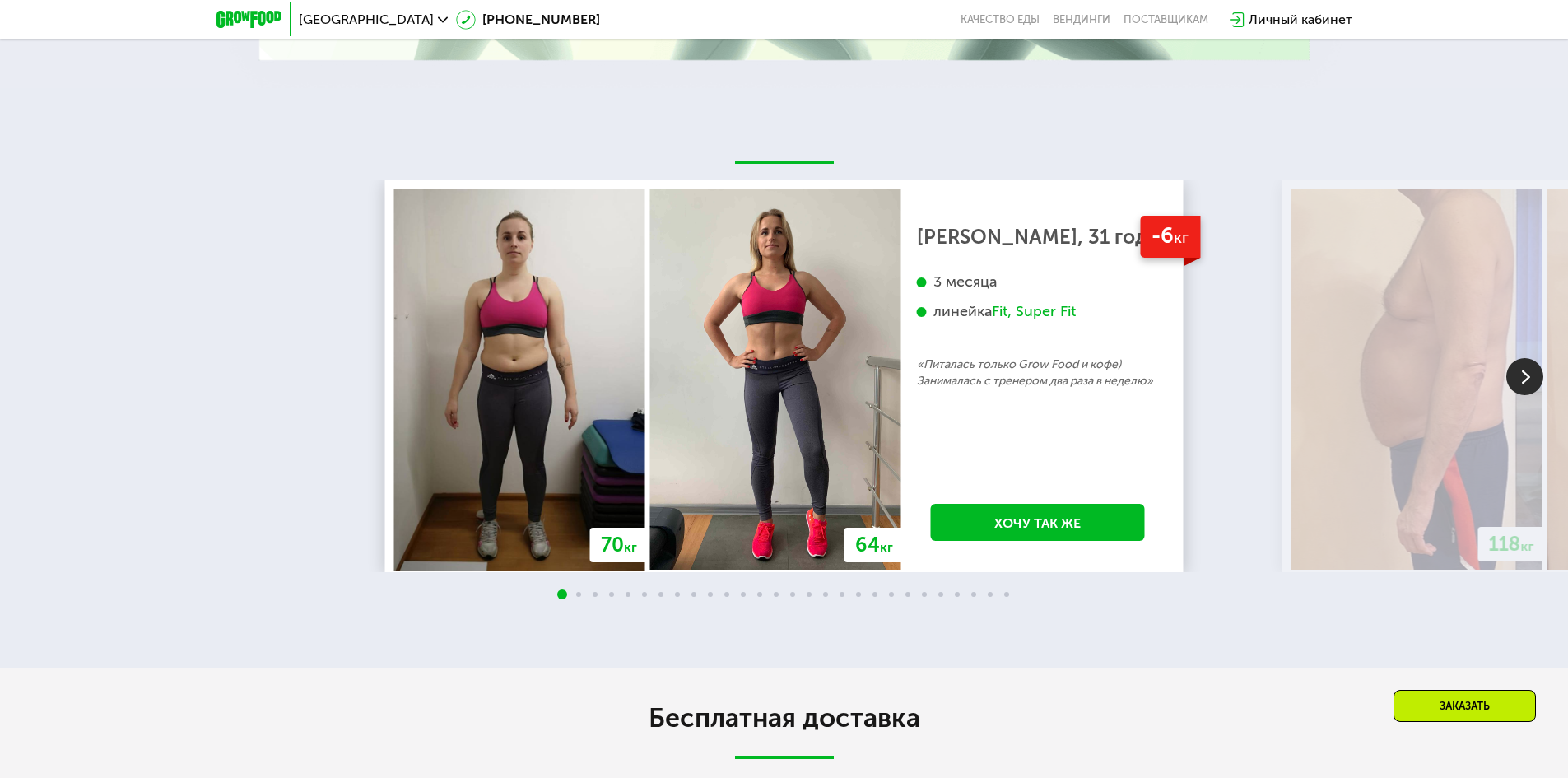
click at [1529, 377] on img at bounding box center [1524, 377] width 37 height 37
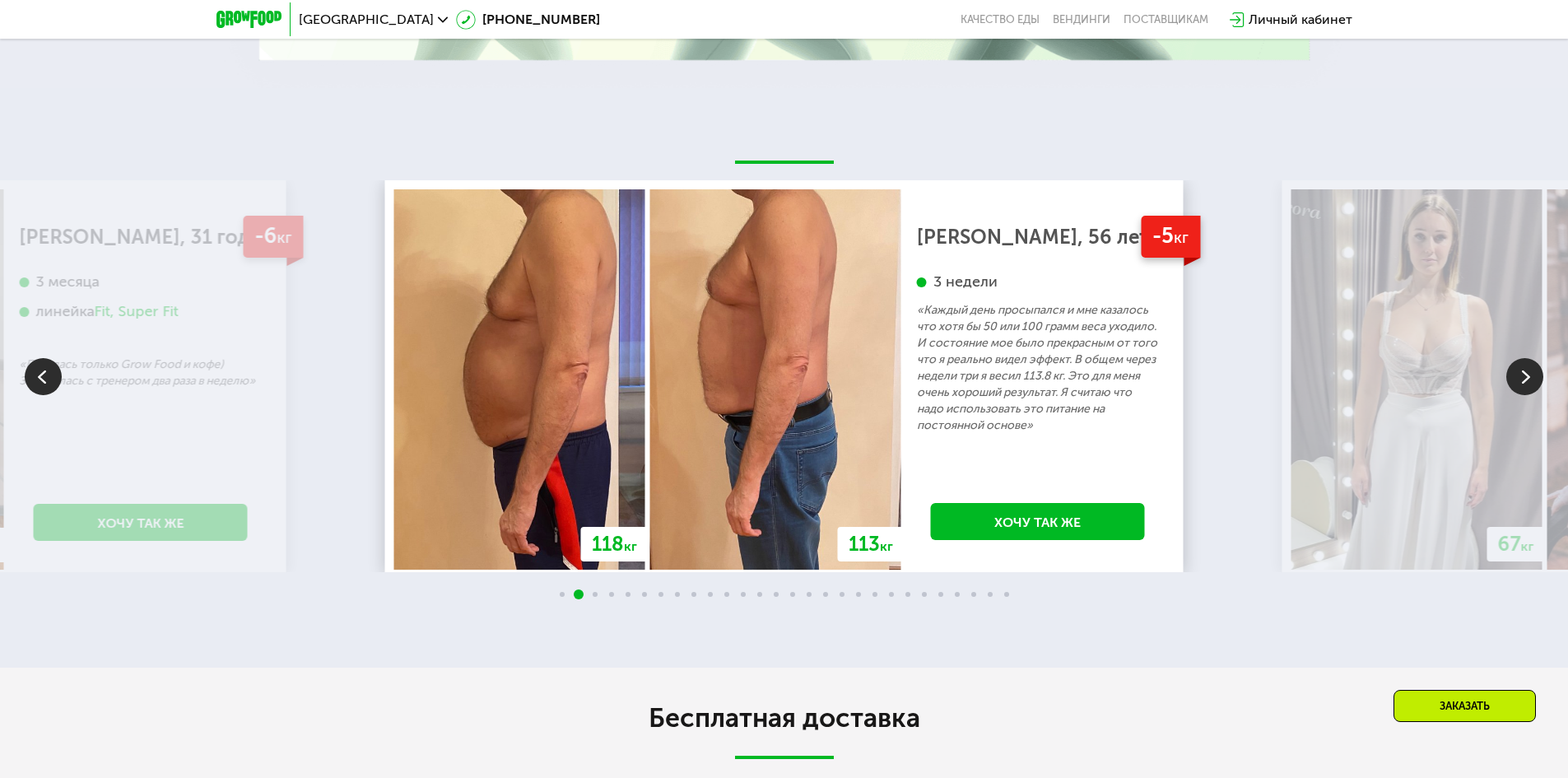
click at [1529, 377] on img at bounding box center [1524, 377] width 37 height 37
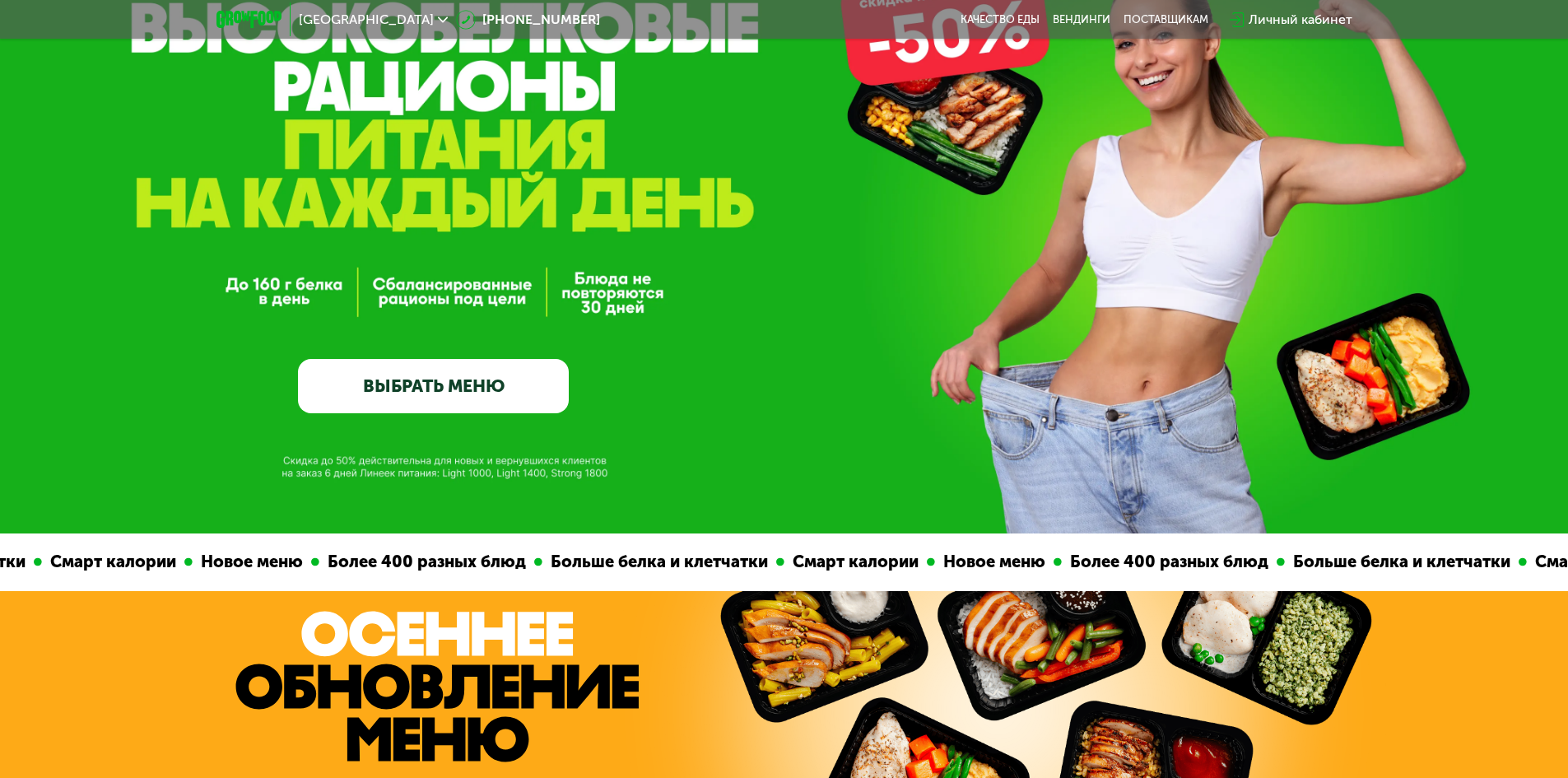
scroll to position [0, 0]
